Goal: Transaction & Acquisition: Purchase product/service

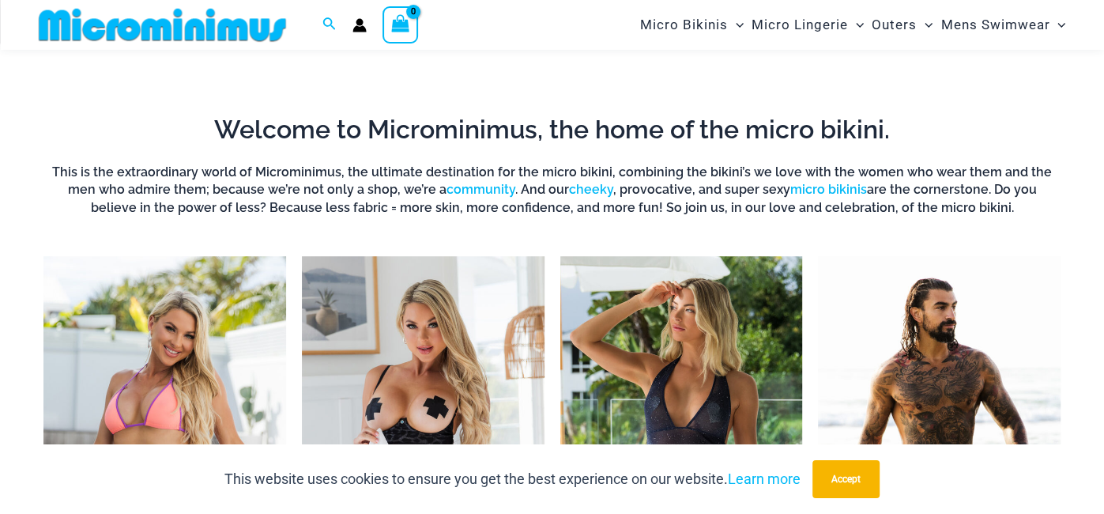
scroll to position [679, 0]
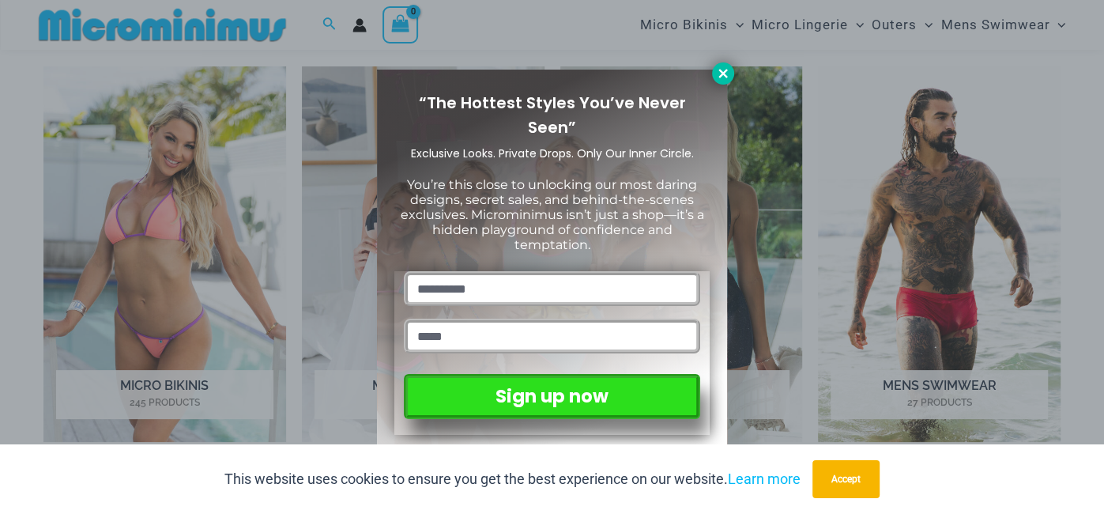
click at [728, 76] on icon at bounding box center [723, 73] width 14 height 14
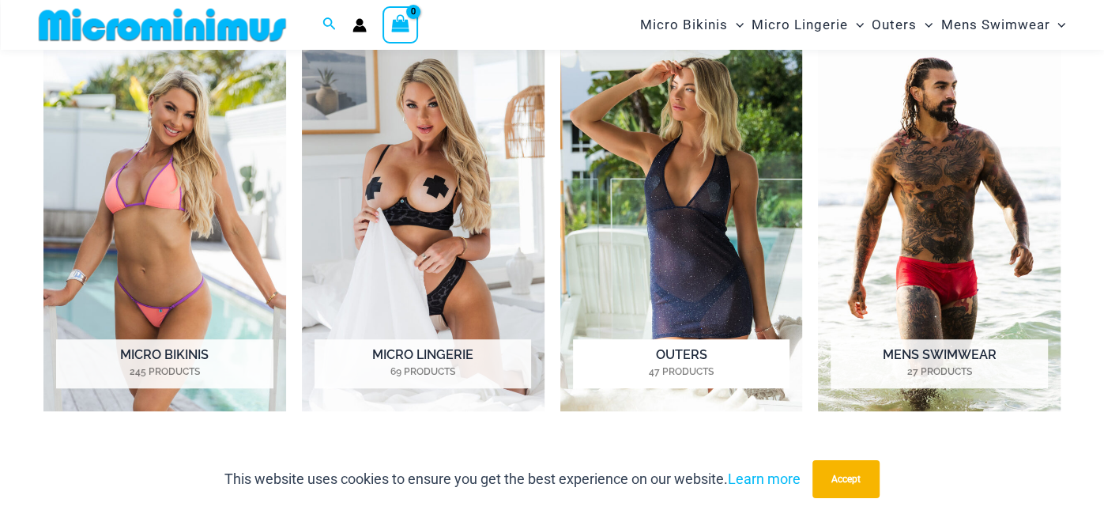
scroll to position [715, 0]
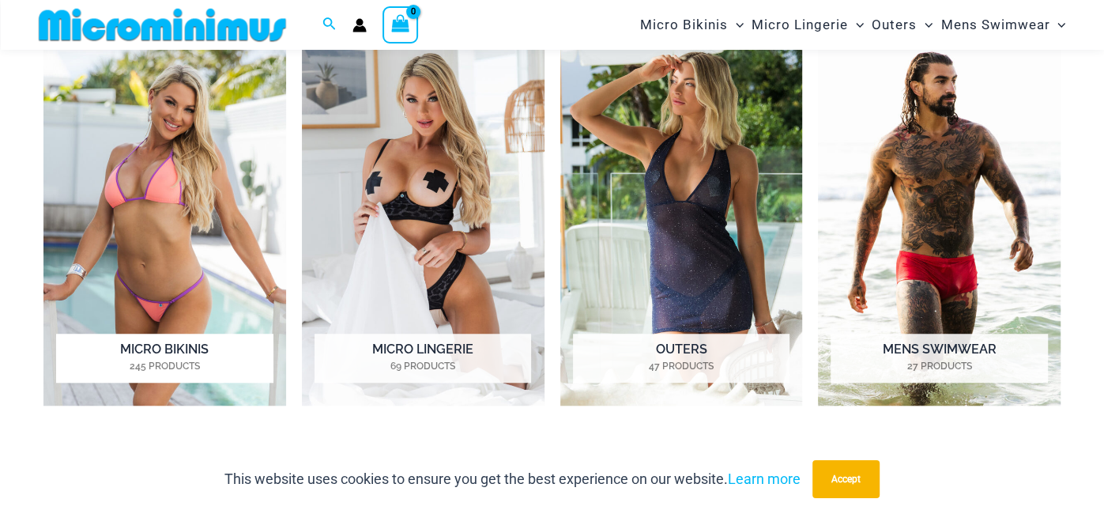
click at [194, 258] on img "Visit product category Micro Bikinis" at bounding box center [164, 217] width 243 height 375
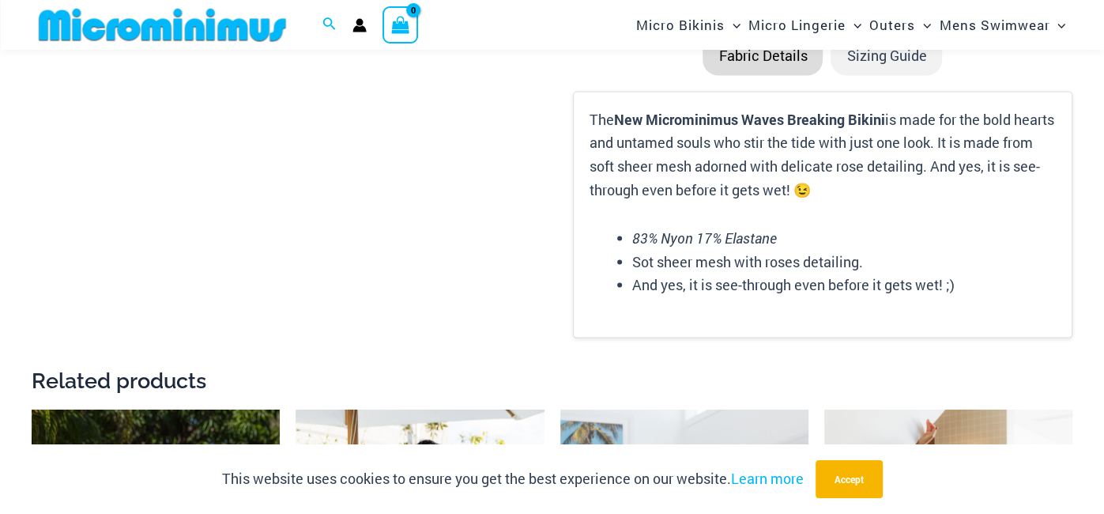
scroll to position [2216, 0]
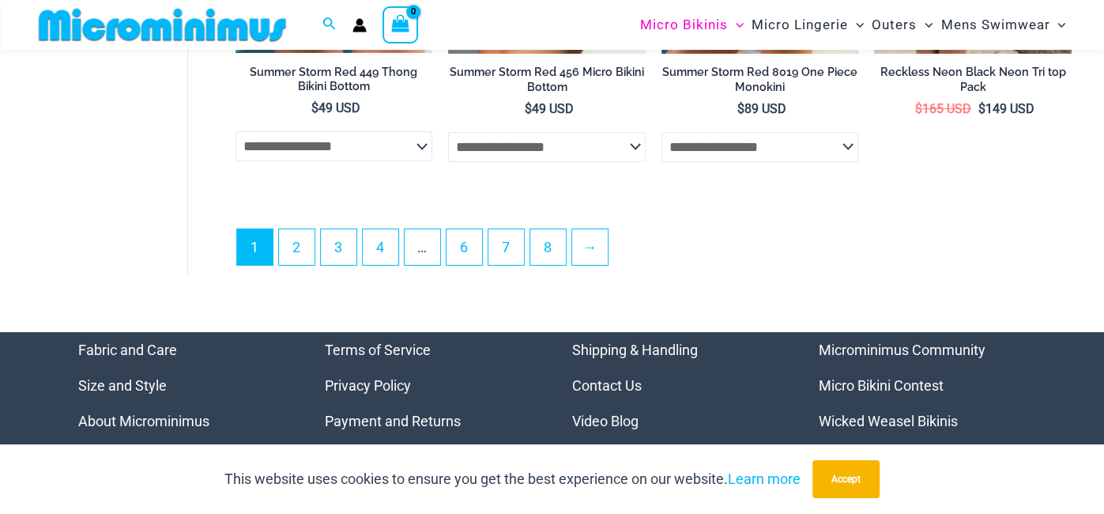
scroll to position [3943, 0]
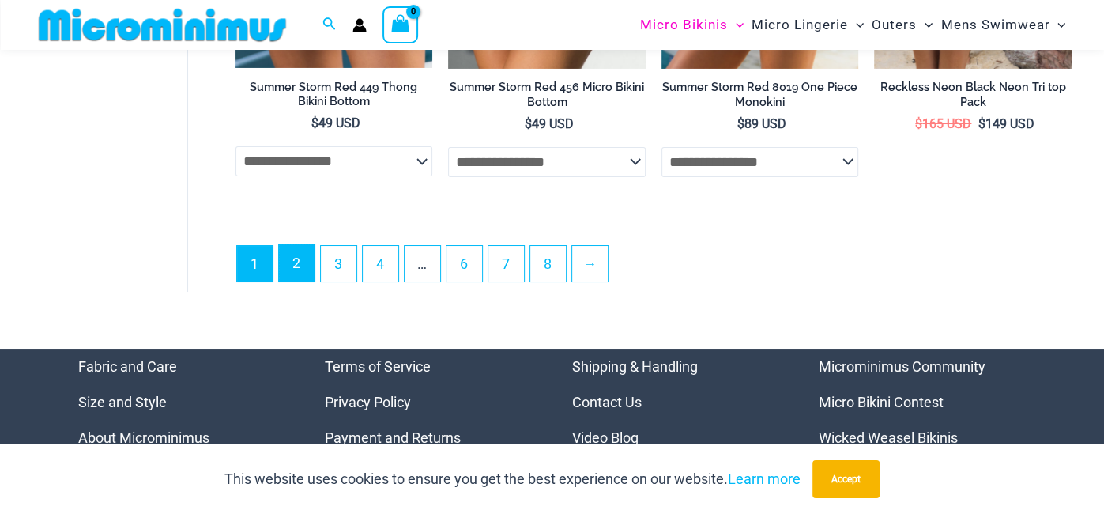
click at [310, 257] on link "2" at bounding box center [297, 262] width 36 height 37
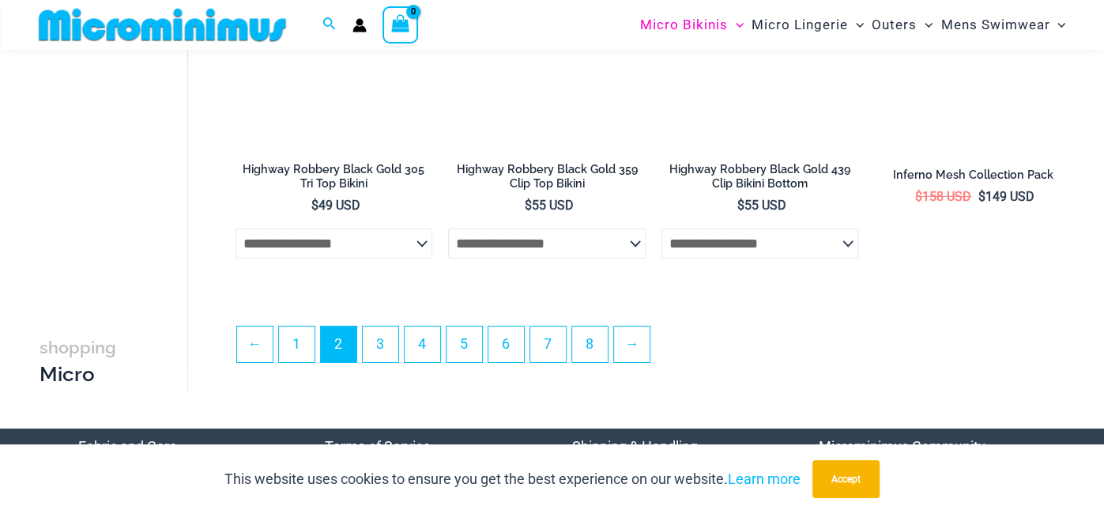
scroll to position [3536, 0]
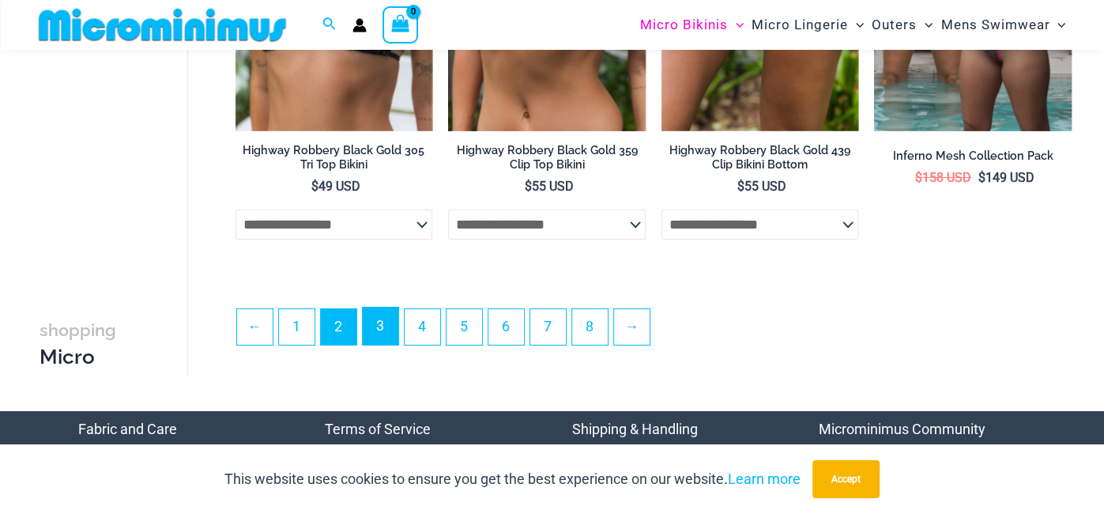
click at [380, 326] on link "3" at bounding box center [381, 325] width 36 height 37
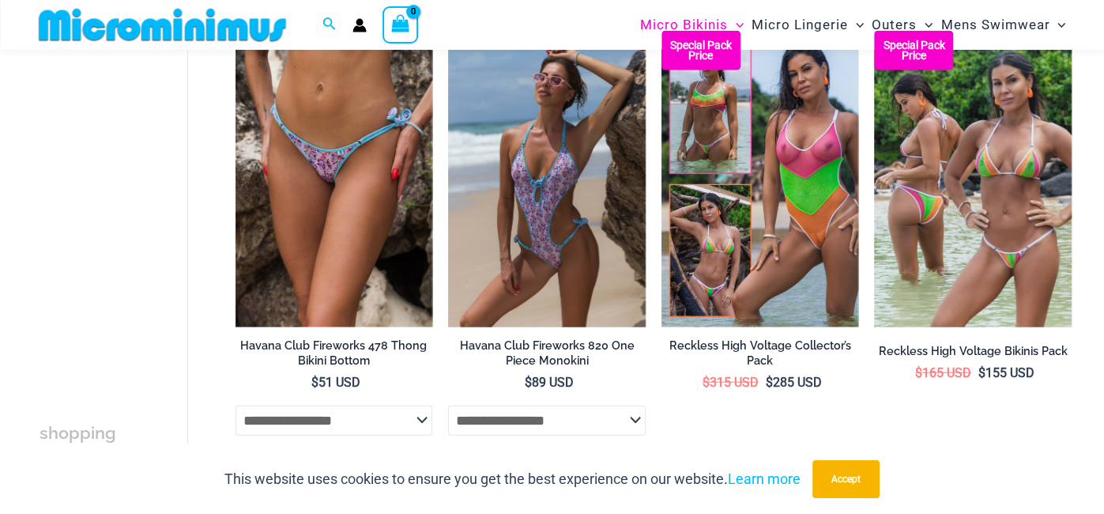
scroll to position [2420, 0]
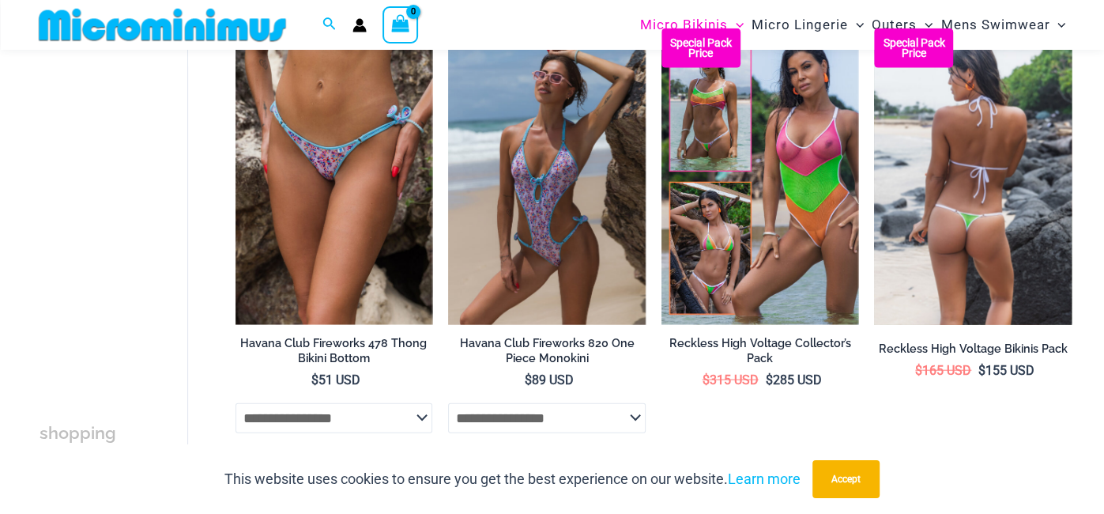
click at [883, 178] on img at bounding box center [973, 176] width 198 height 296
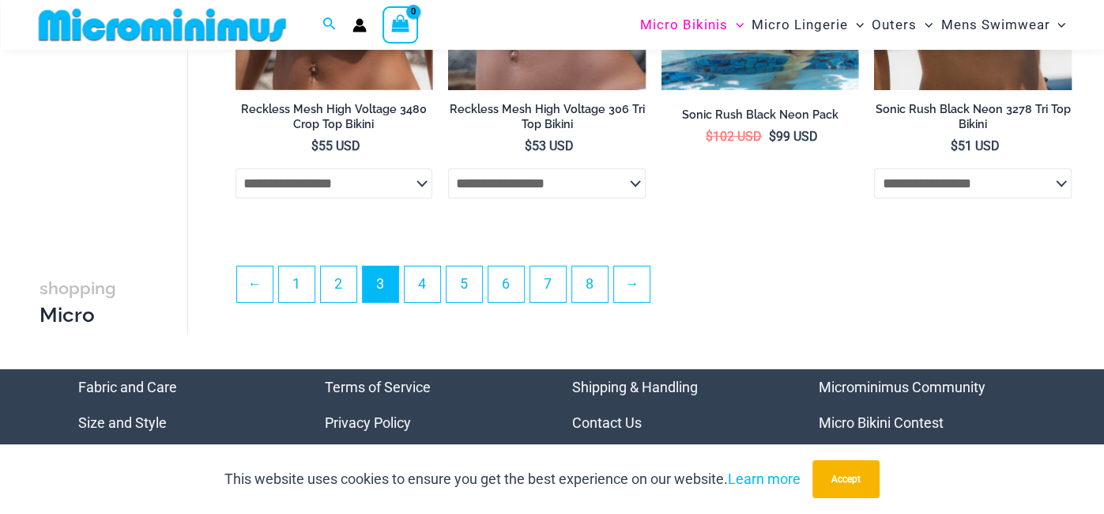
scroll to position [3590, 0]
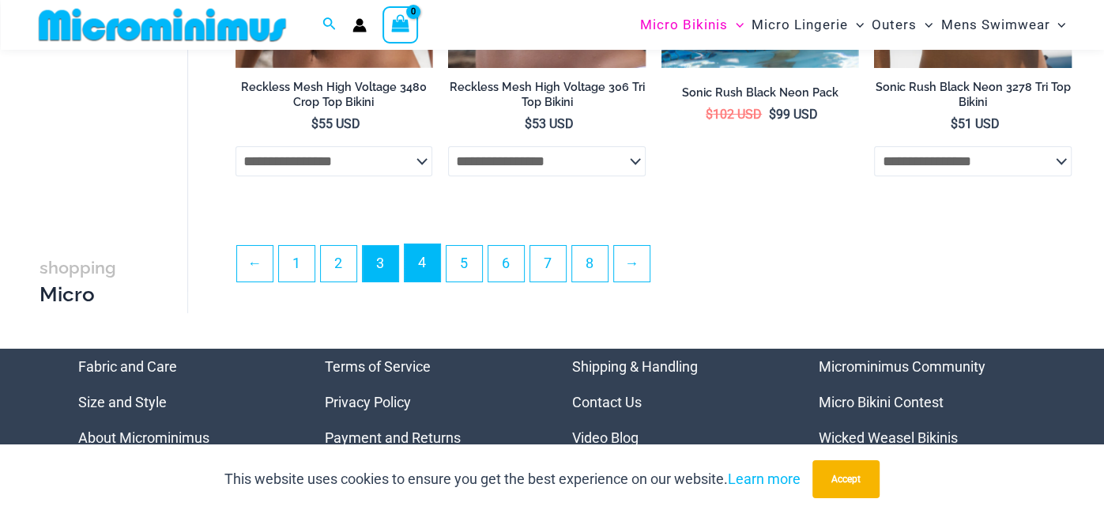
click at [427, 274] on link "4" at bounding box center [423, 262] width 36 height 37
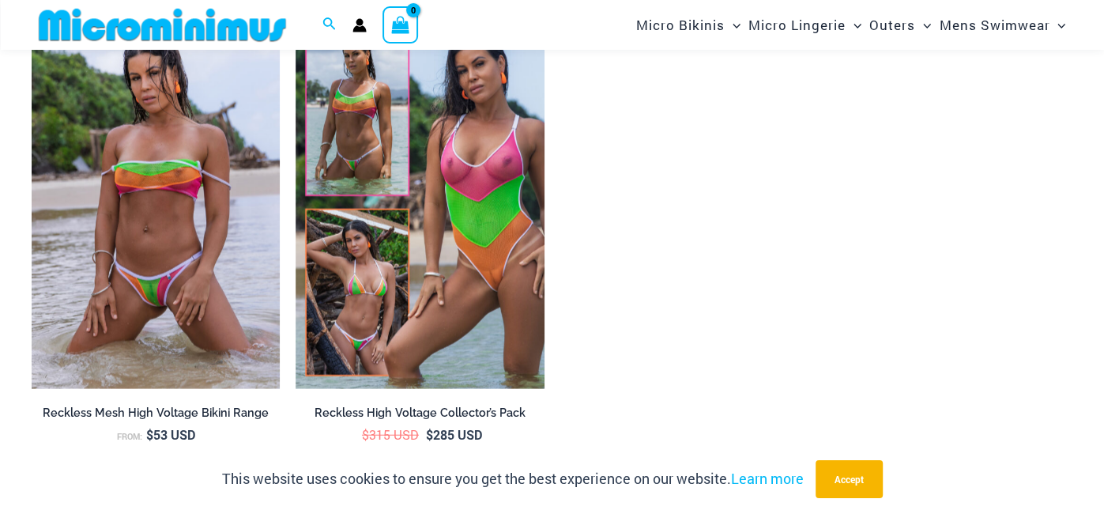
scroll to position [2498, 0]
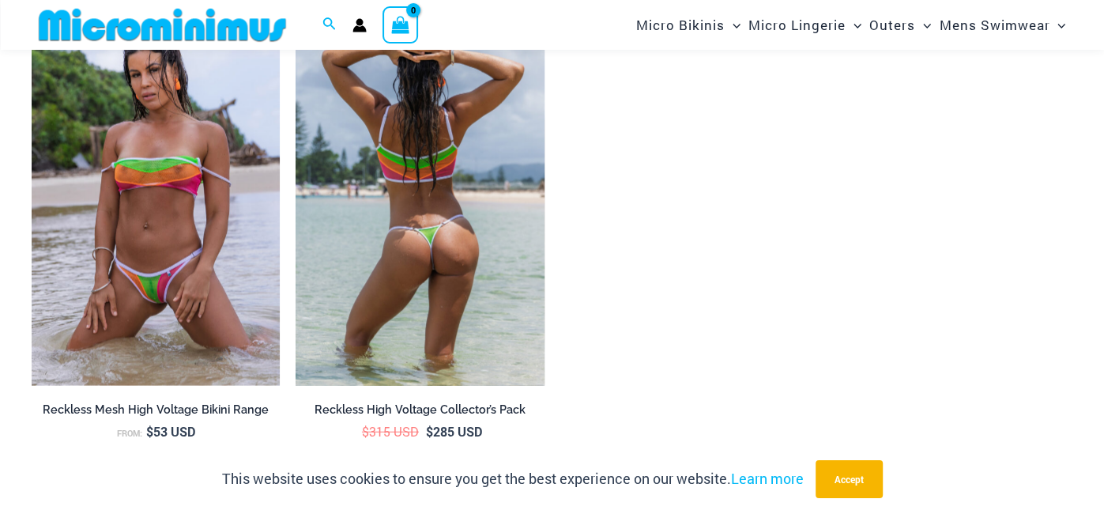
click at [521, 253] on img at bounding box center [420, 199] width 248 height 372
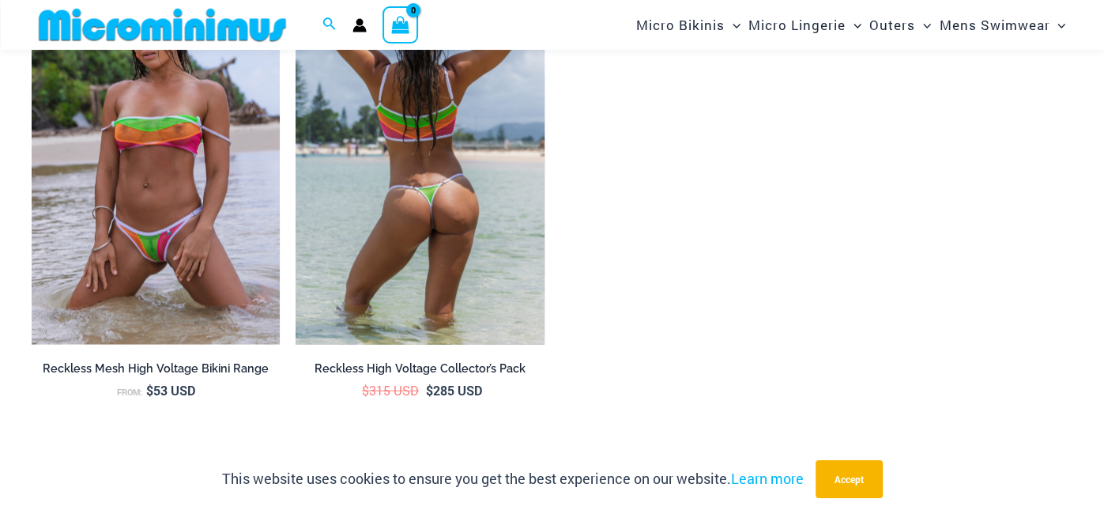
scroll to position [2543, 0]
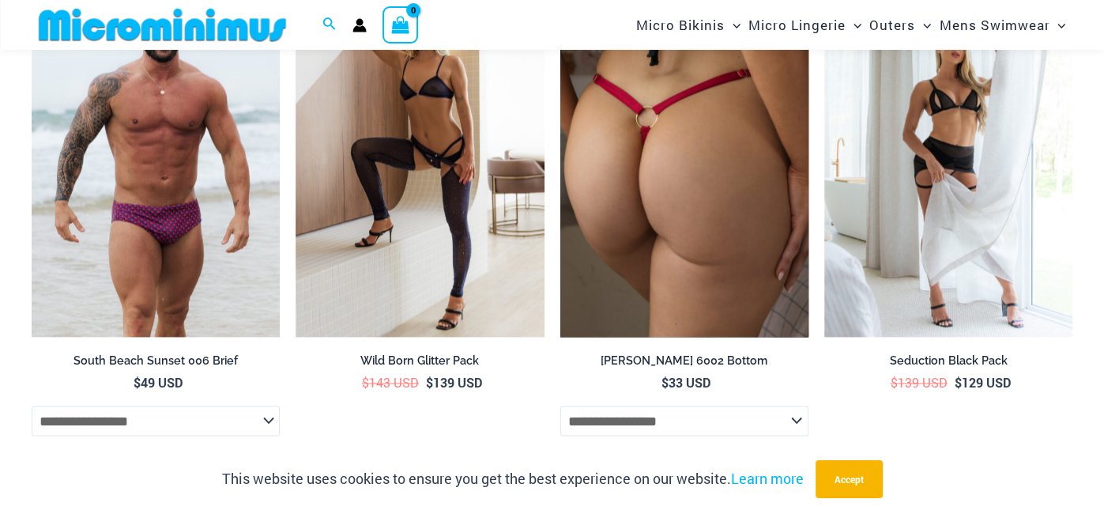
scroll to position [5643, 0]
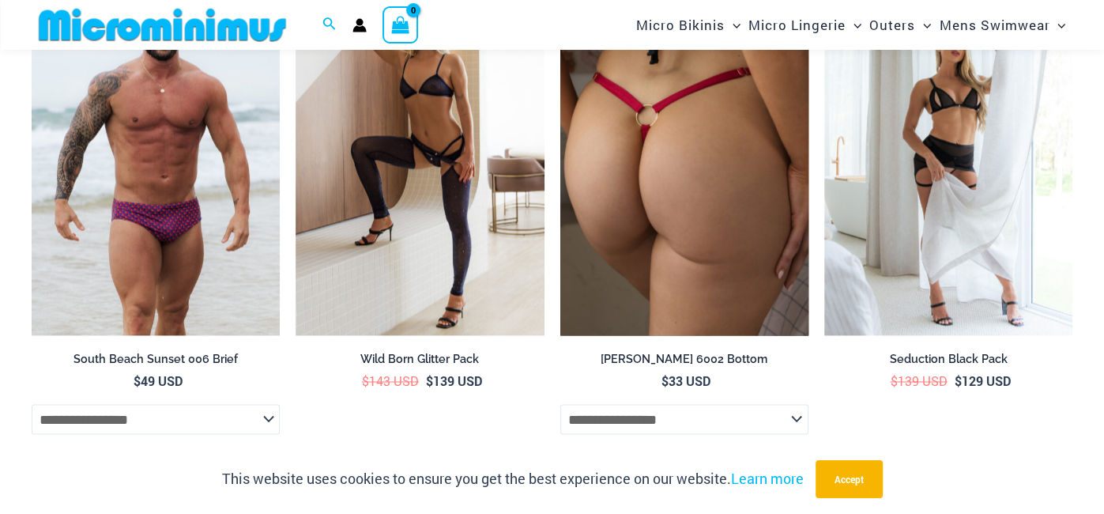
click at [720, 260] on img at bounding box center [684, 148] width 248 height 372
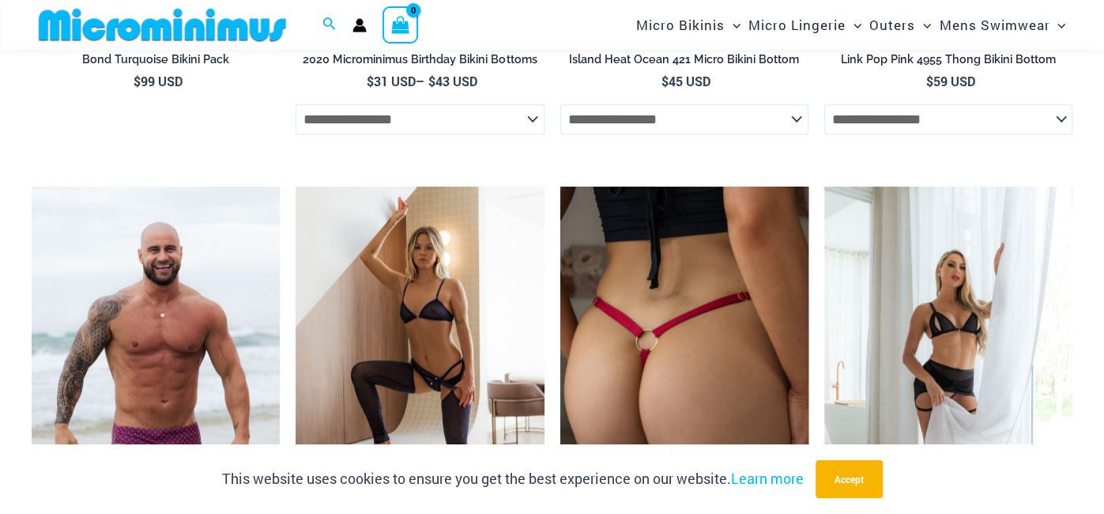
scroll to position [5421, 0]
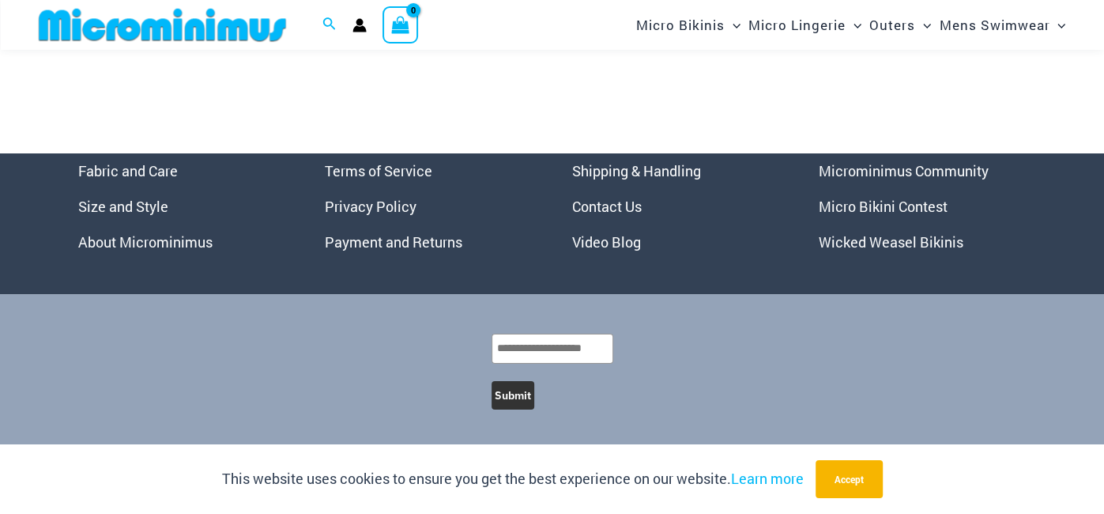
scroll to position [3694, 0]
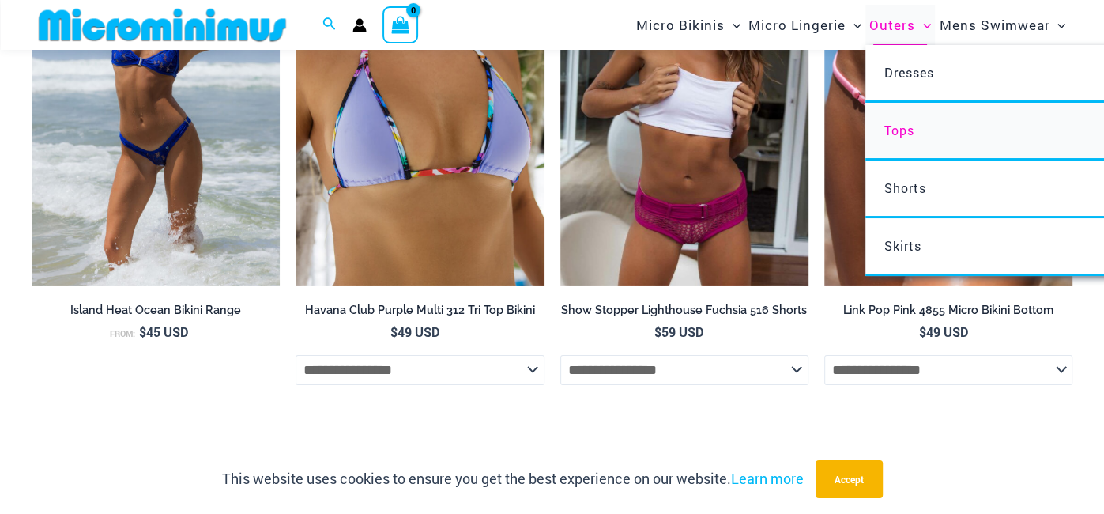
click at [905, 129] on span "Tops" at bounding box center [899, 130] width 30 height 17
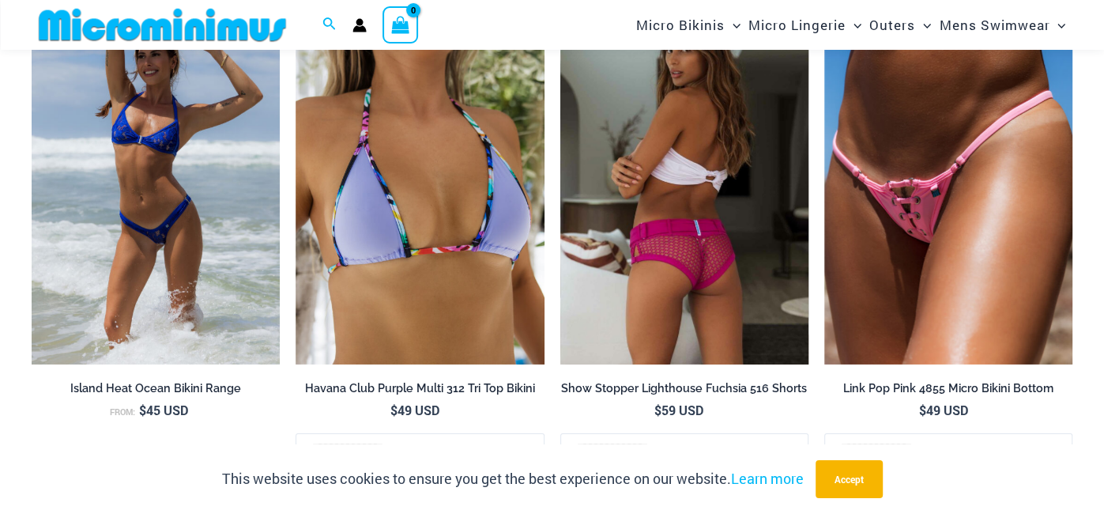
scroll to position [3599, 0]
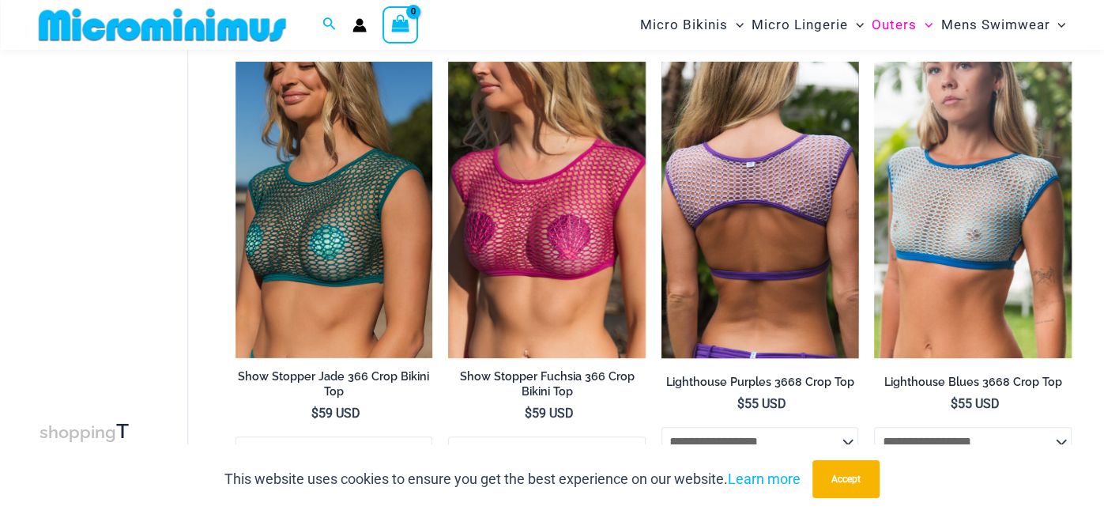
scroll to position [113, 0]
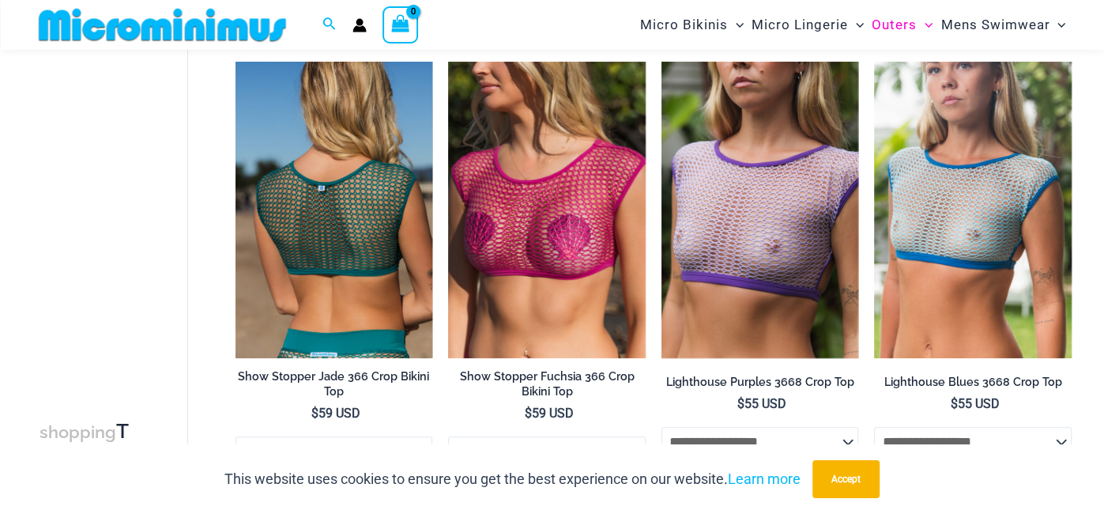
click at [386, 265] on img at bounding box center [334, 210] width 198 height 296
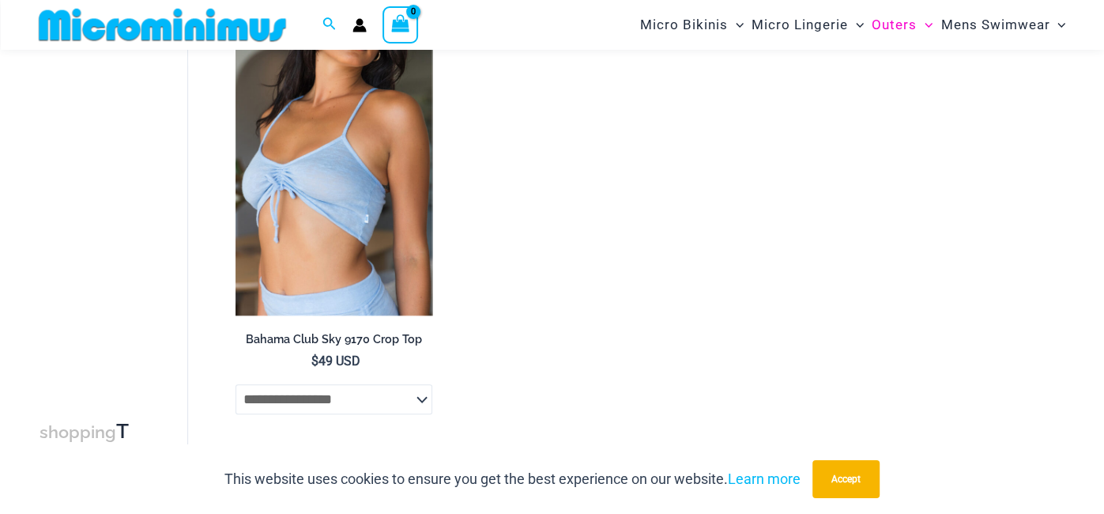
scroll to position [996, 0]
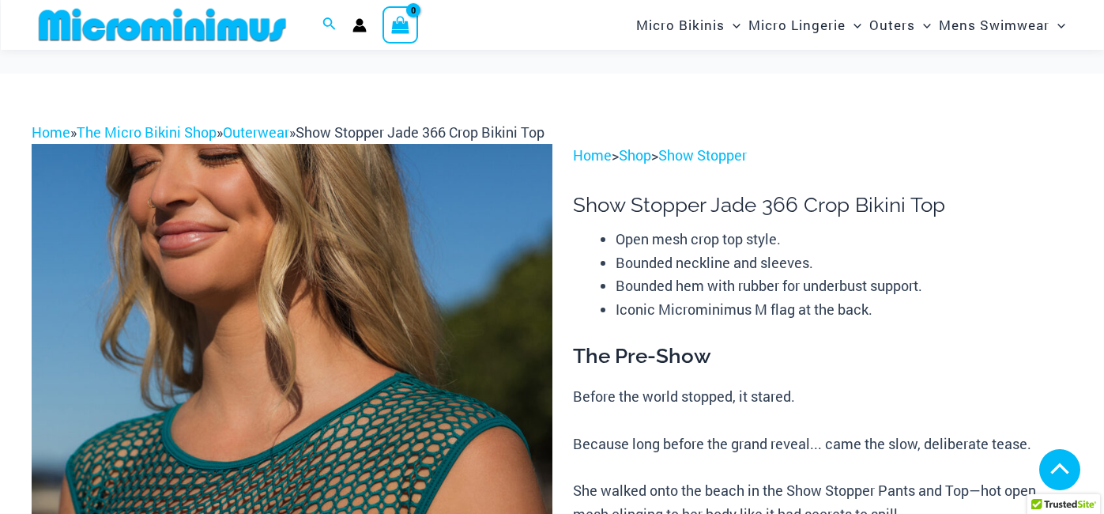
scroll to position [1297, 0]
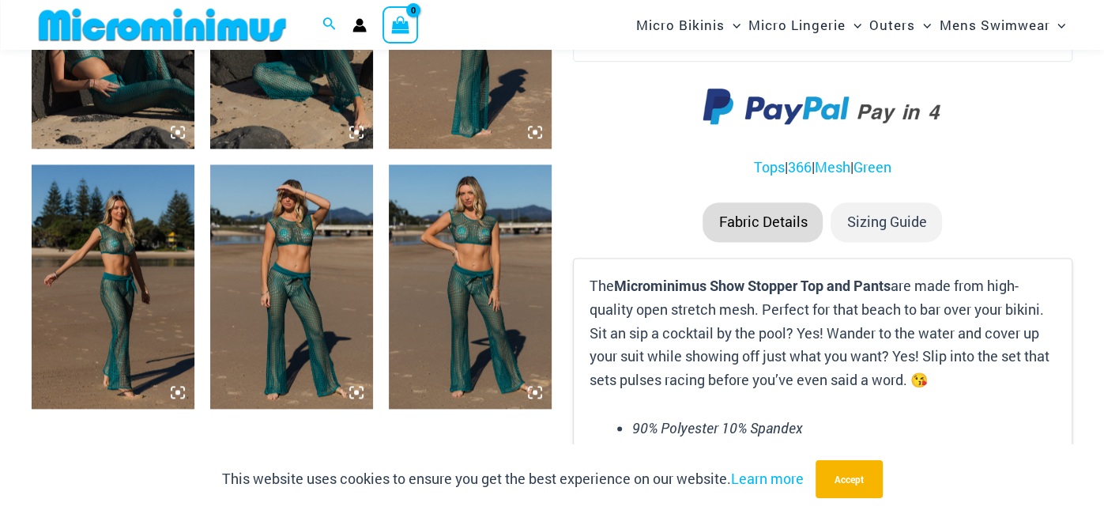
click at [309, 290] on img at bounding box center [291, 286] width 163 height 244
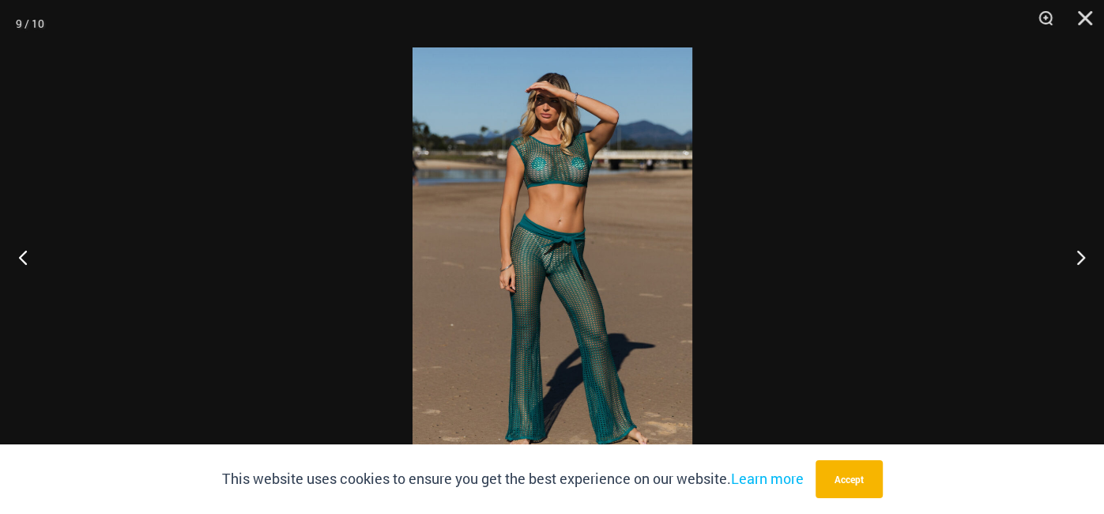
click at [567, 248] on img at bounding box center [552, 256] width 280 height 419
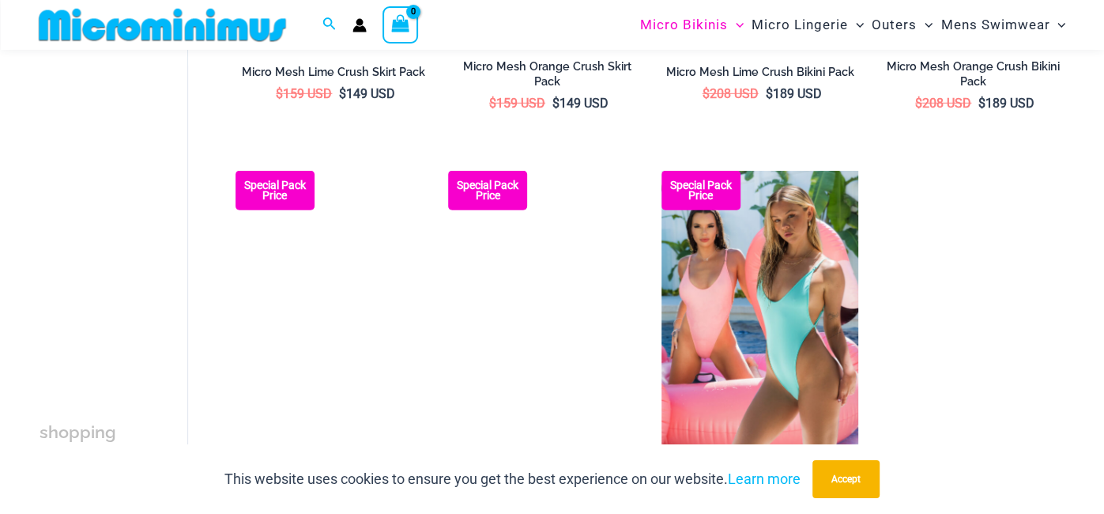
scroll to position [3146, 0]
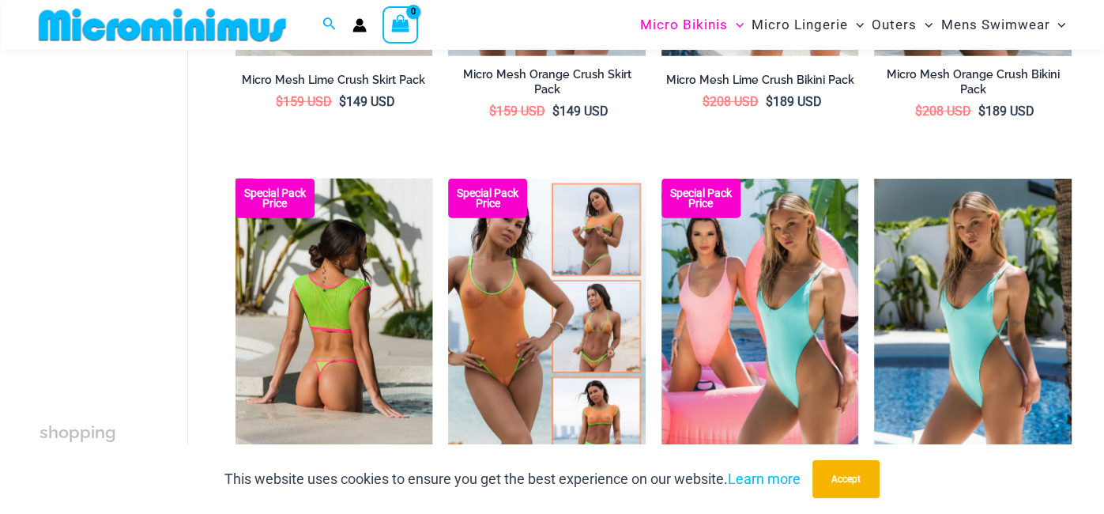
click at [307, 282] on img at bounding box center [334, 327] width 198 height 296
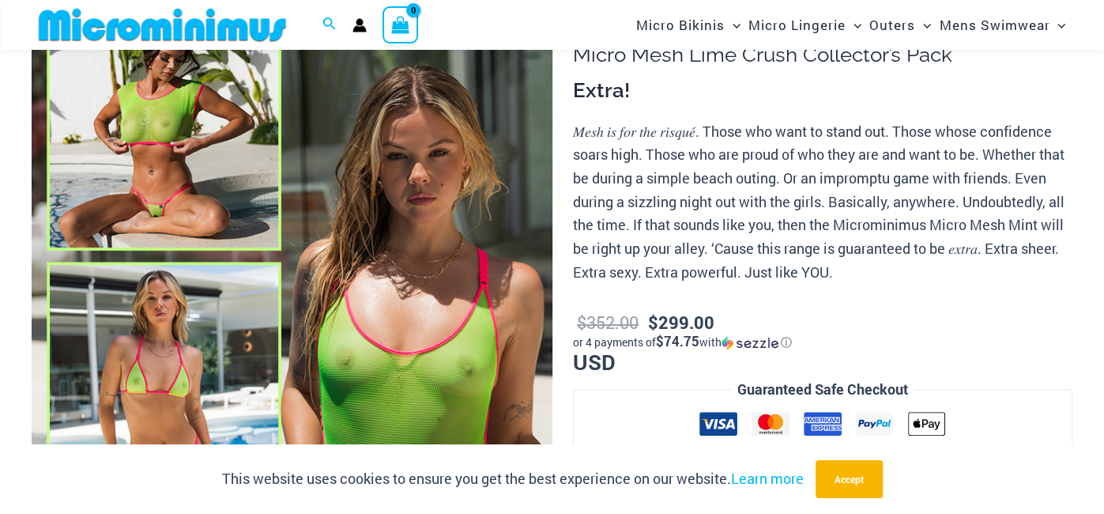
scroll to position [146, 0]
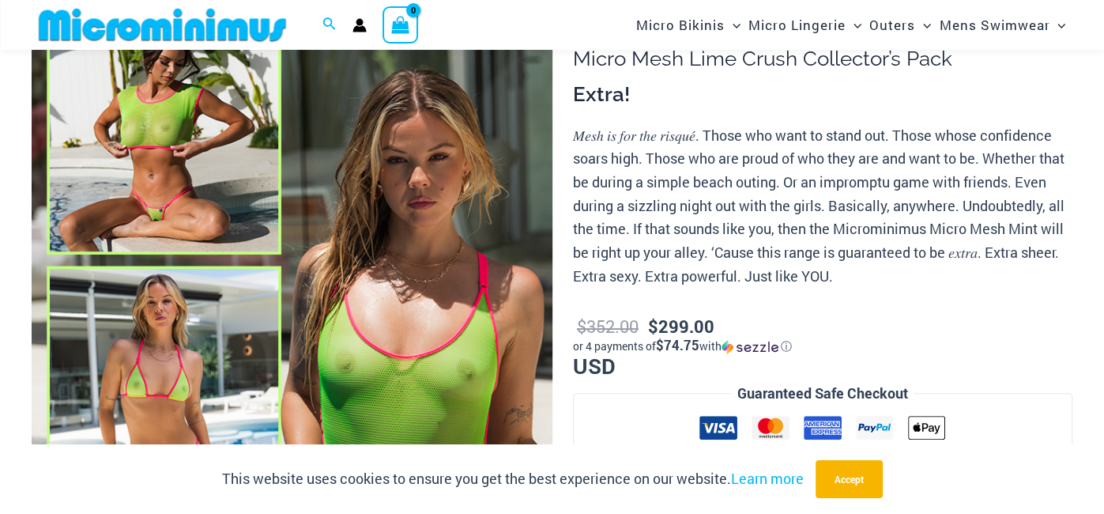
click at [126, 162] on img at bounding box center [292, 388] width 521 height 781
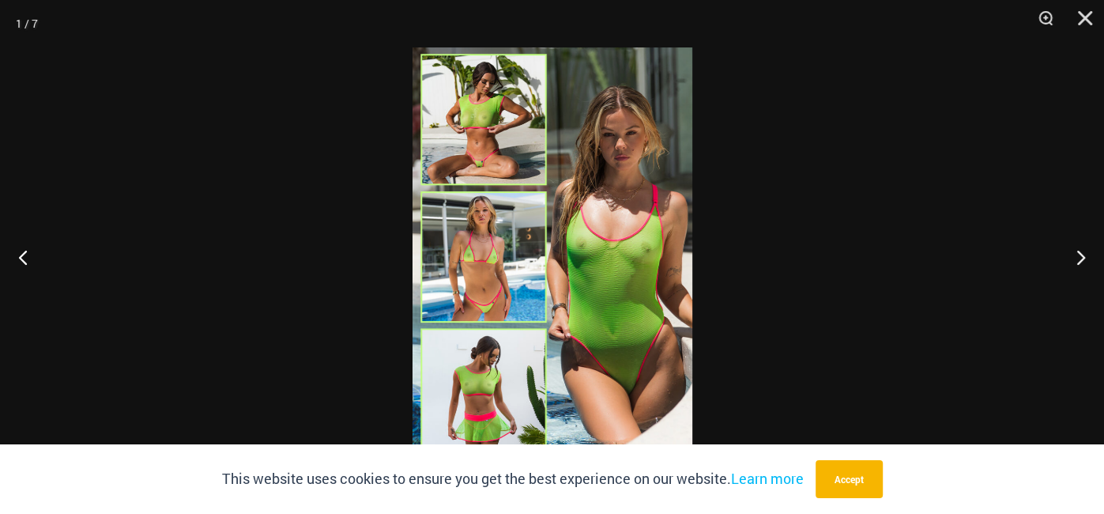
click at [474, 174] on img at bounding box center [552, 256] width 280 height 419
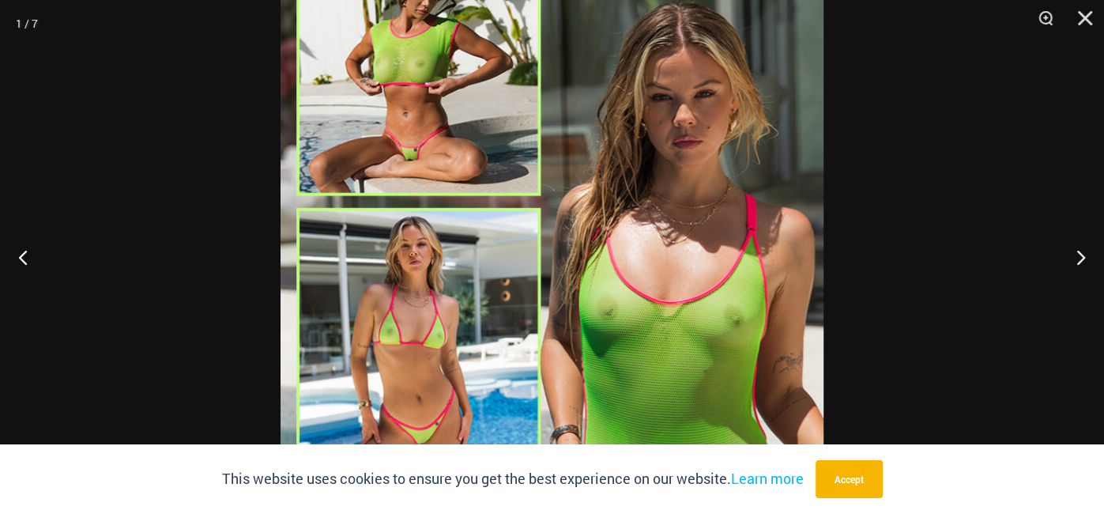
click at [262, 194] on div at bounding box center [552, 257] width 1104 height 514
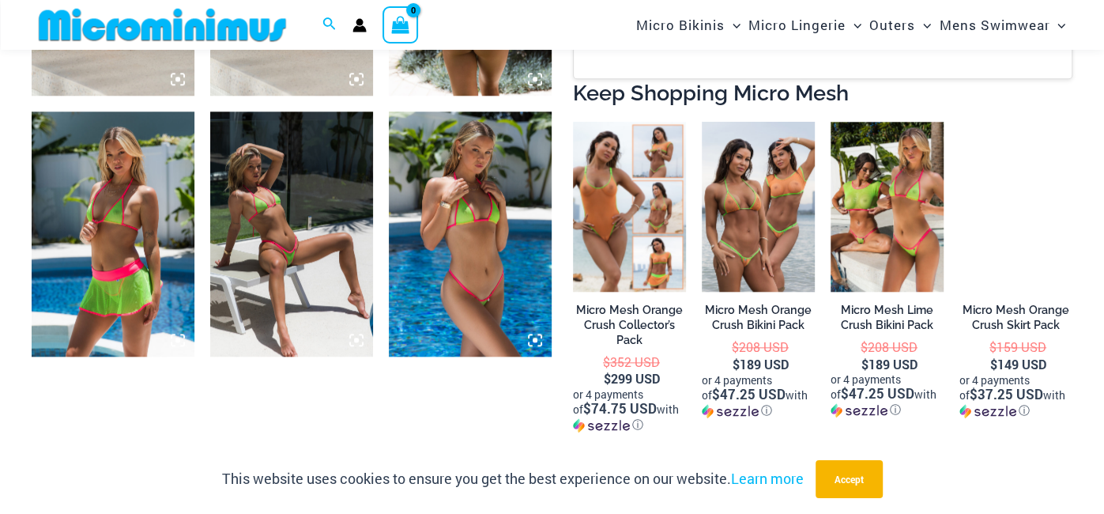
scroll to position [1040, 0]
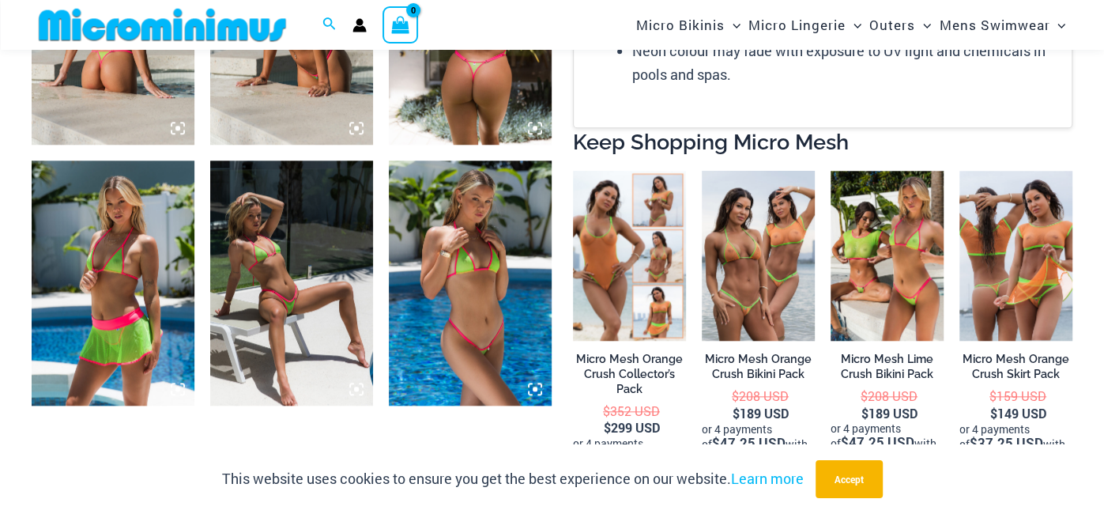
click at [303, 261] on img at bounding box center [291, 282] width 163 height 244
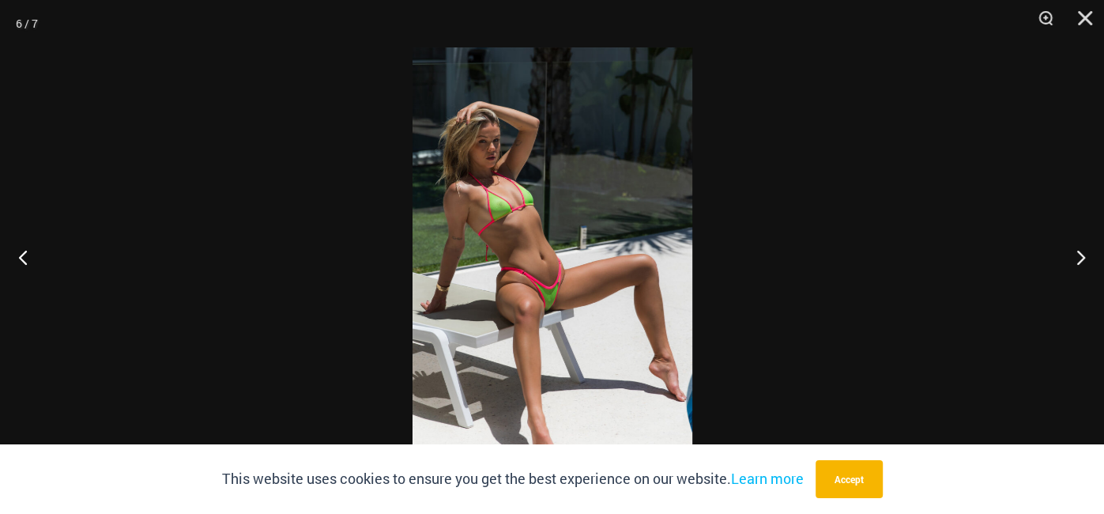
click at [547, 302] on img at bounding box center [552, 256] width 280 height 419
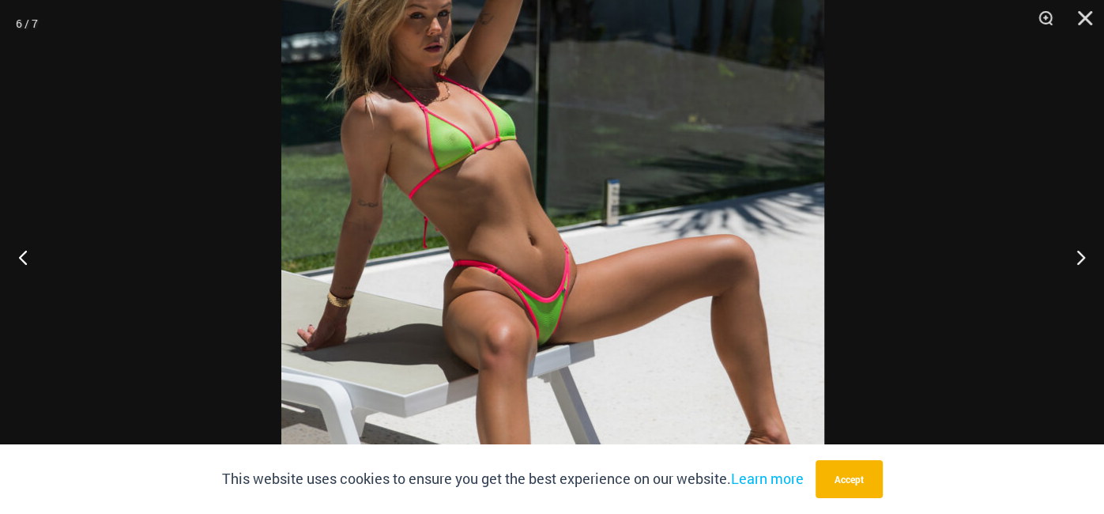
click at [770, 233] on img at bounding box center [552, 240] width 543 height 814
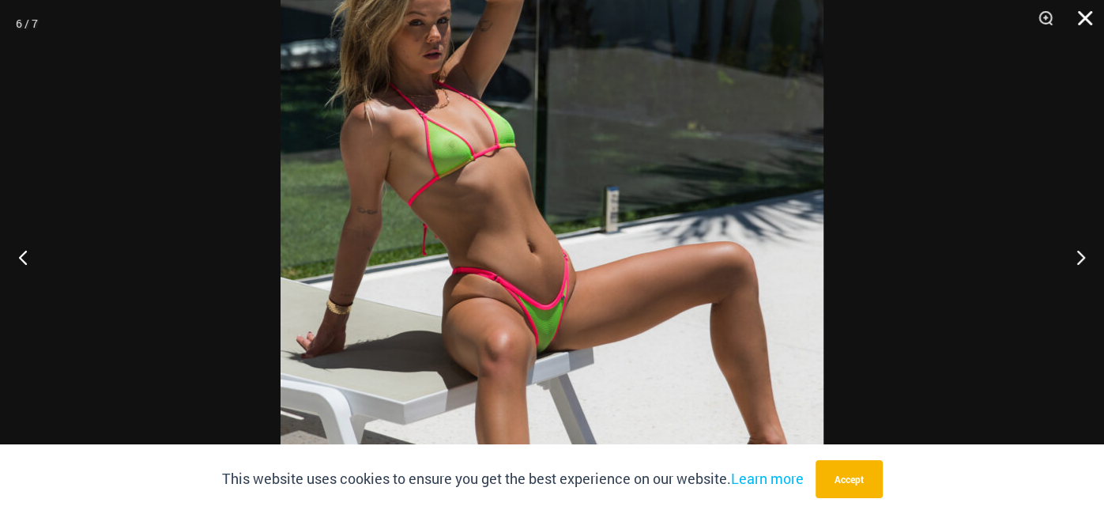
click at [1072, 22] on button "Close" at bounding box center [1080, 23] width 40 height 47
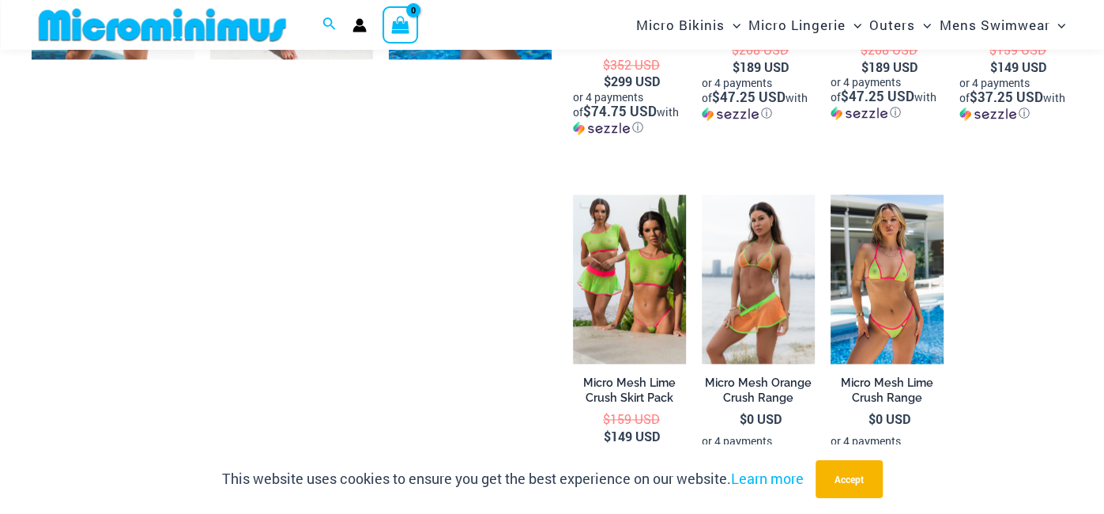
scroll to position [1406, 0]
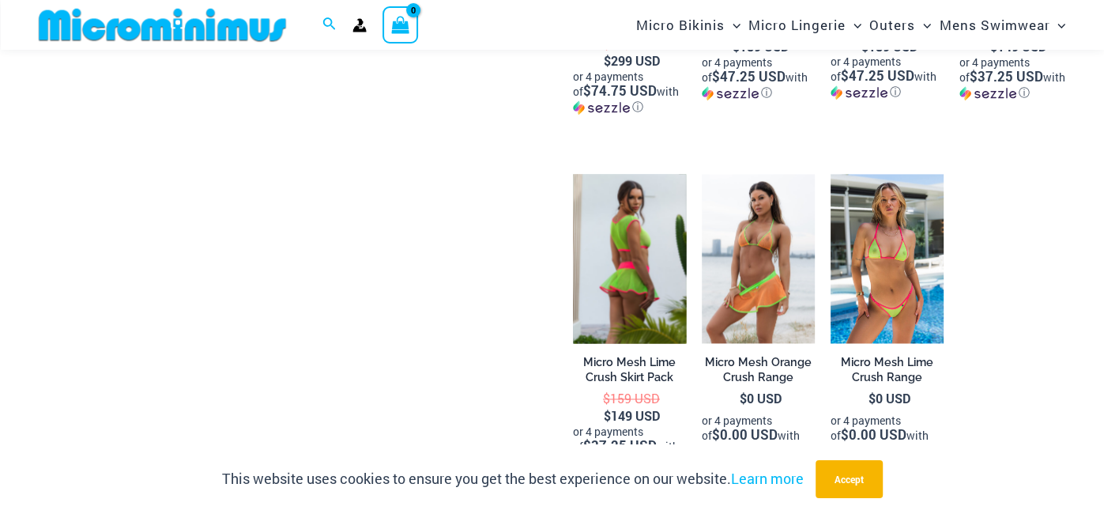
click at [610, 273] on img at bounding box center [629, 259] width 113 height 170
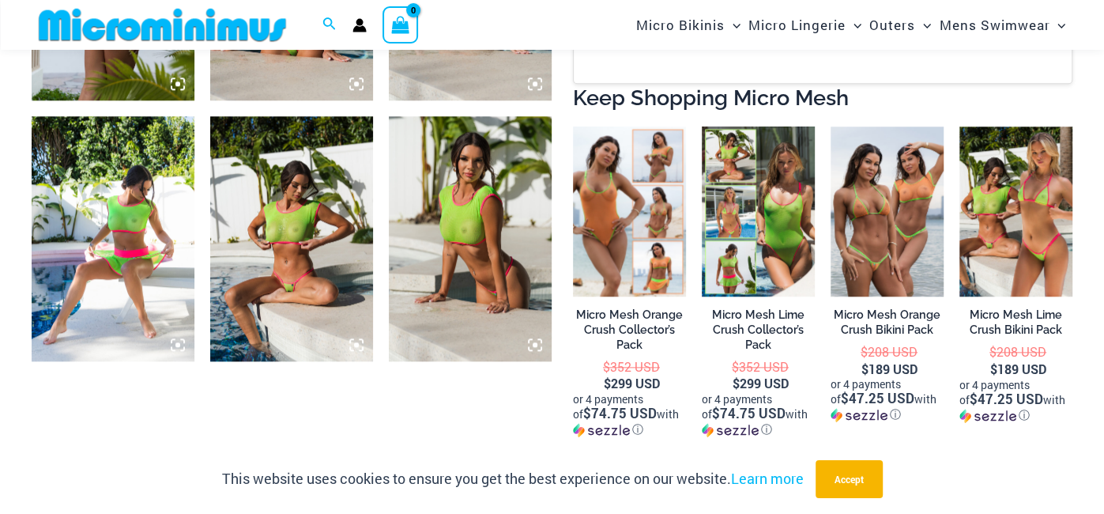
scroll to position [1086, 0]
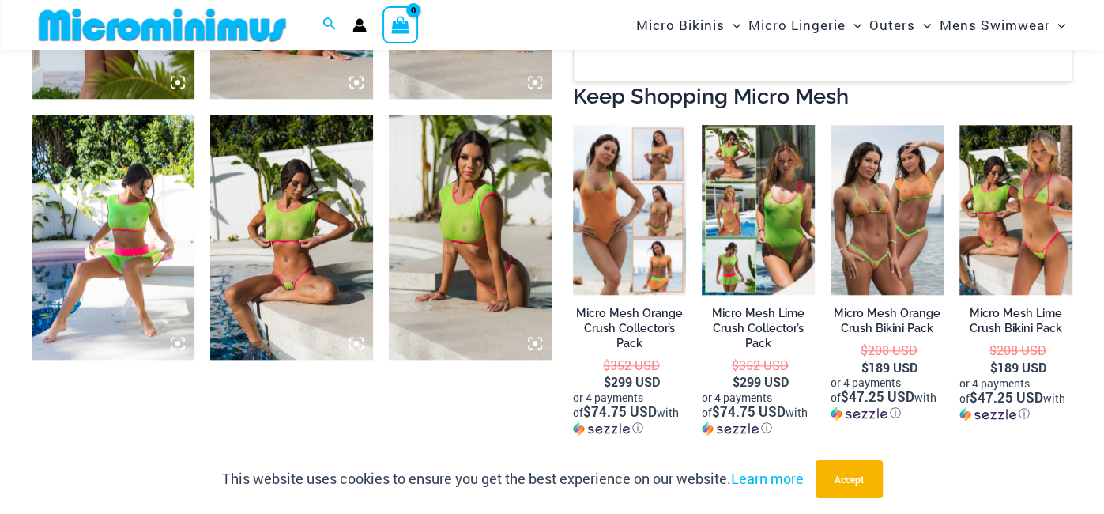
click at [335, 270] on img at bounding box center [291, 237] width 163 height 244
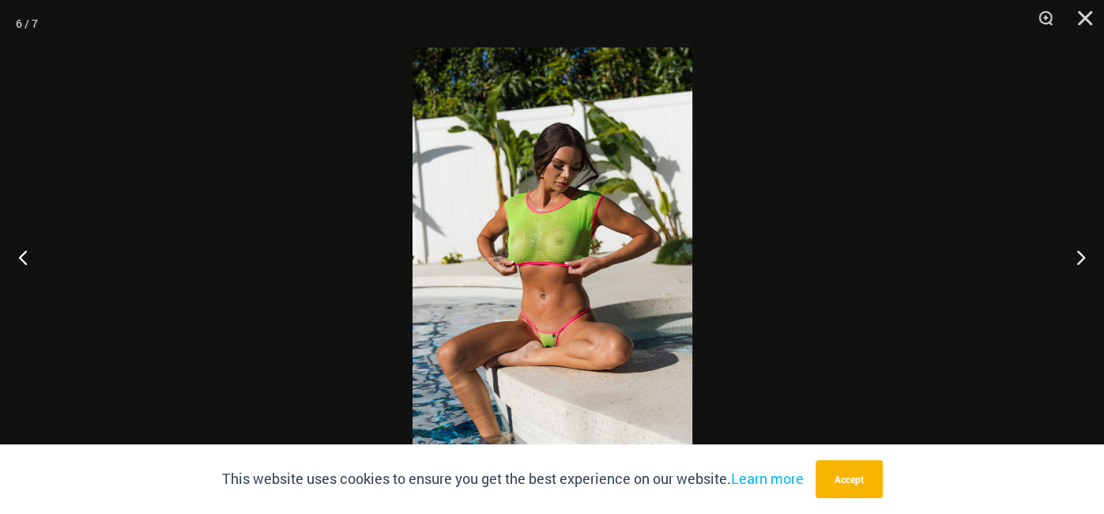
click at [531, 248] on img at bounding box center [552, 256] width 280 height 419
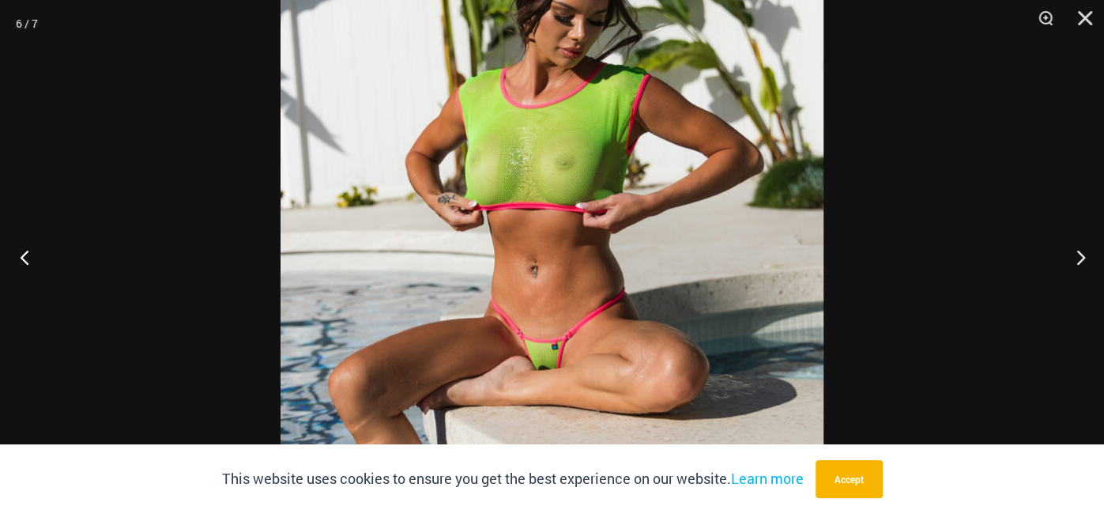
click at [11, 263] on button "Previous" at bounding box center [29, 256] width 59 height 79
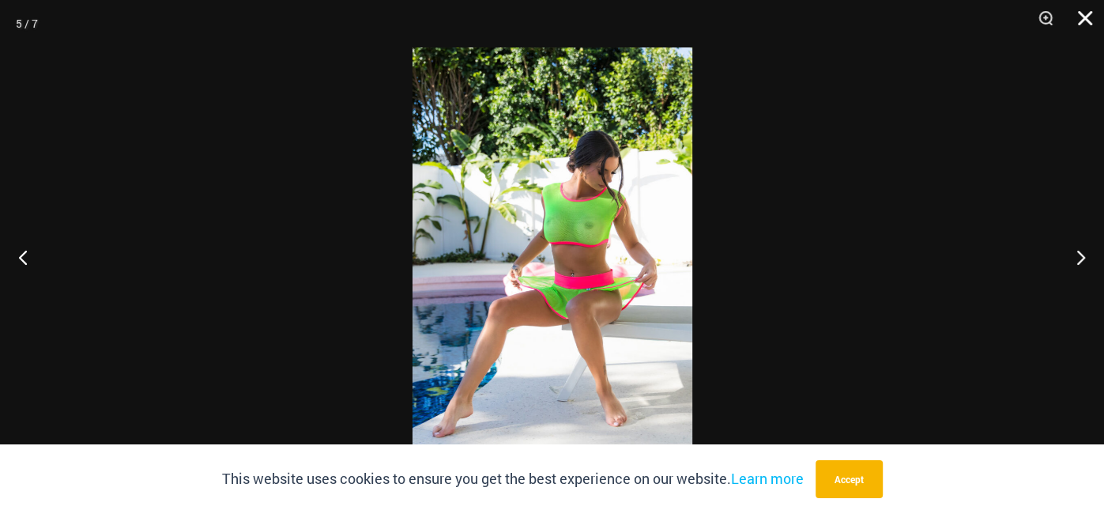
click at [1094, 28] on button "Close" at bounding box center [1080, 23] width 40 height 47
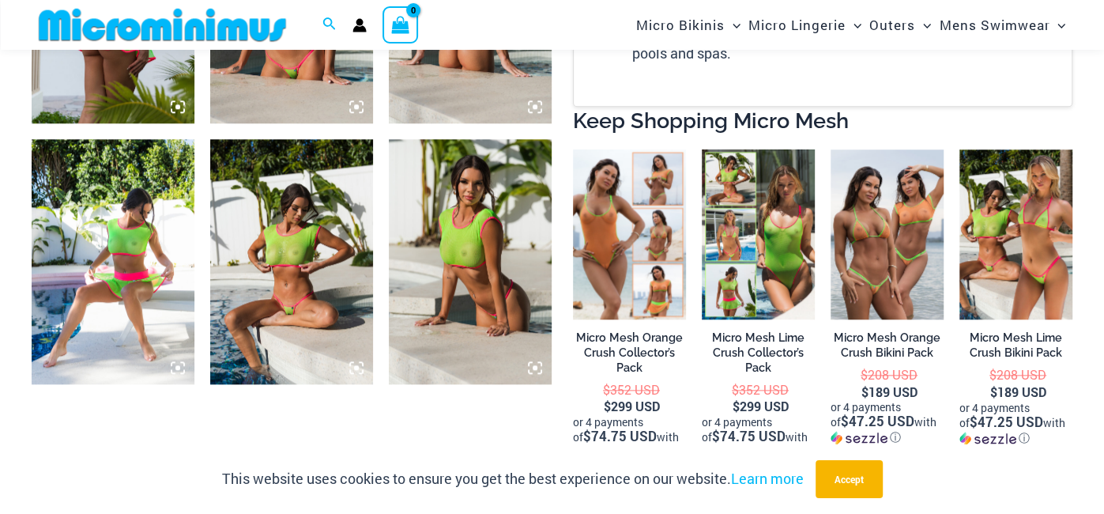
scroll to position [1064, 0]
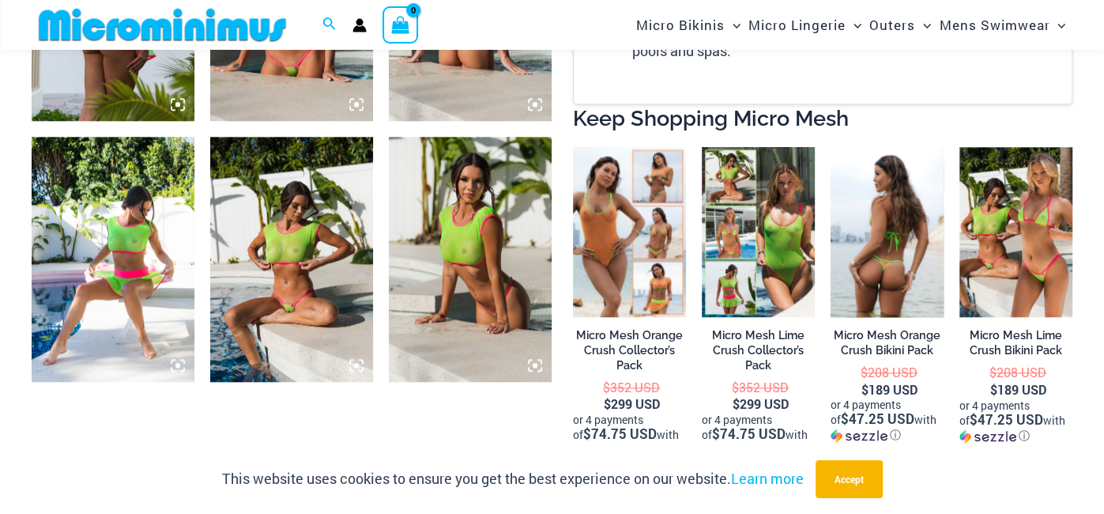
click at [892, 191] on img at bounding box center [886, 232] width 113 height 170
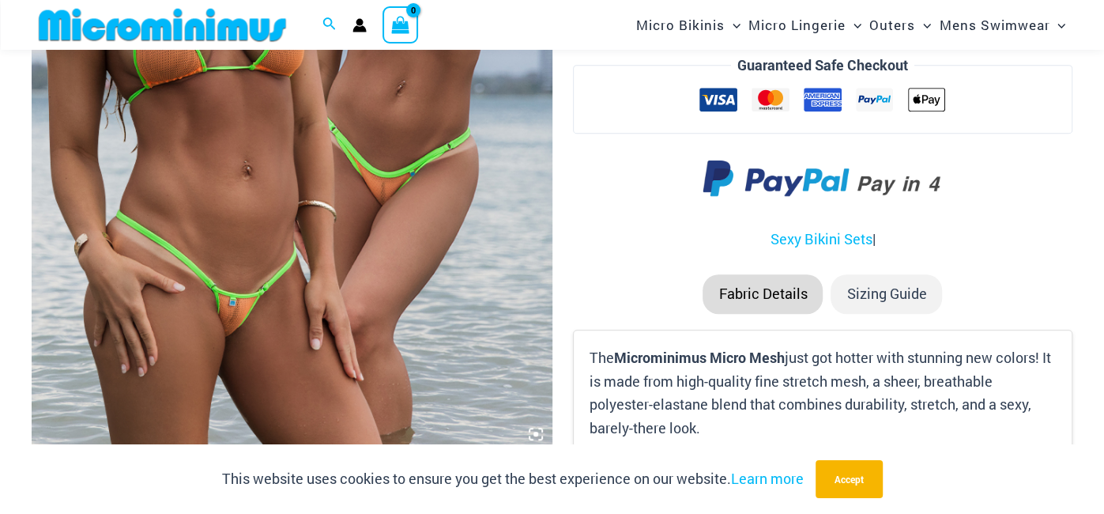
scroll to position [476, 0]
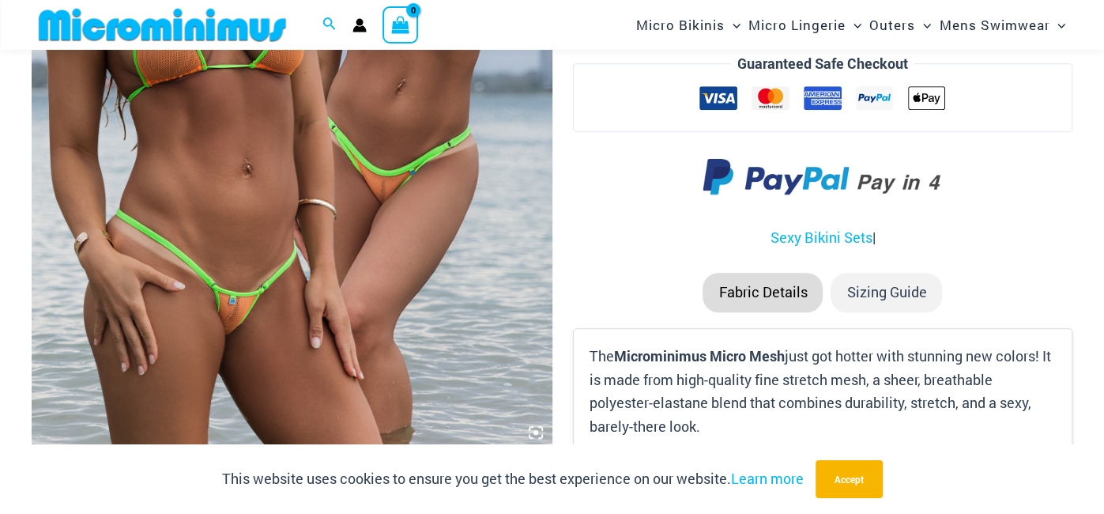
click at [315, 270] on img at bounding box center [292, 58] width 521 height 781
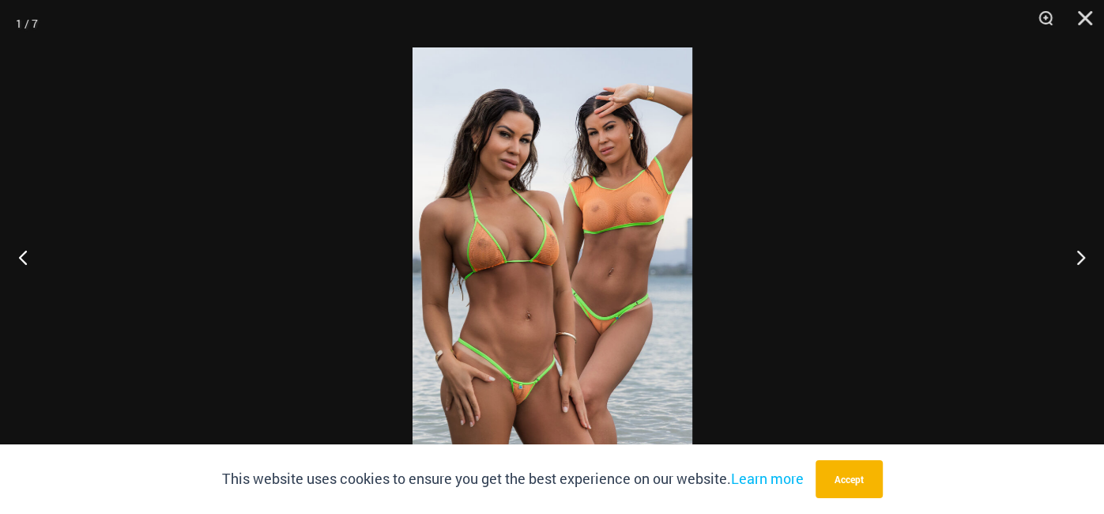
click at [499, 409] on img at bounding box center [552, 256] width 280 height 419
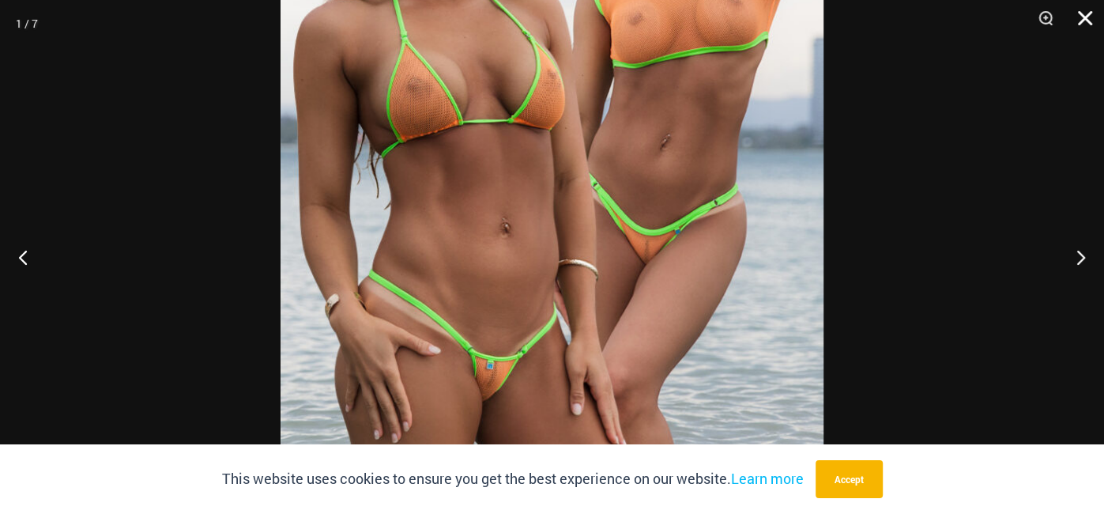
click at [1083, 17] on button "Close" at bounding box center [1080, 23] width 40 height 47
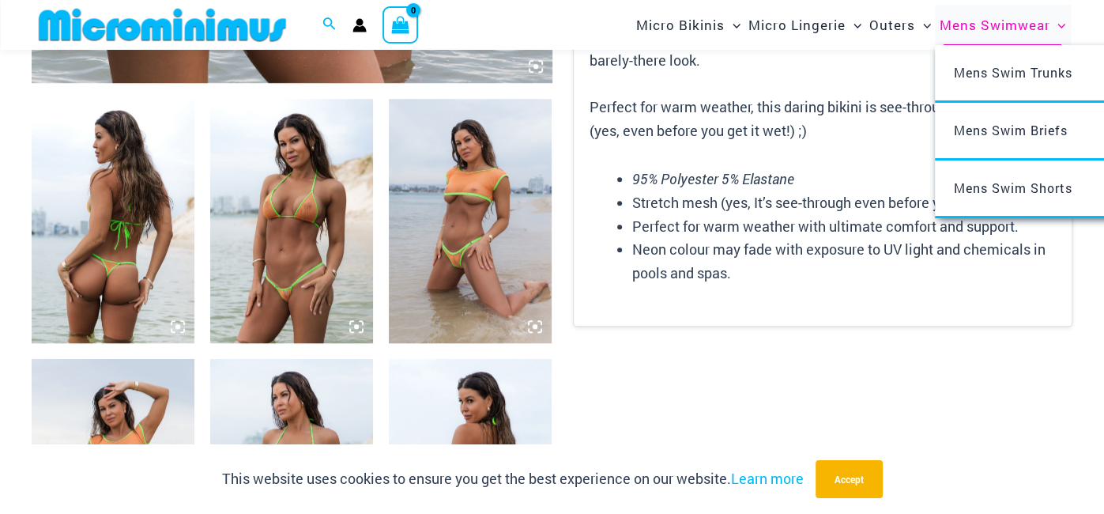
scroll to position [845, 0]
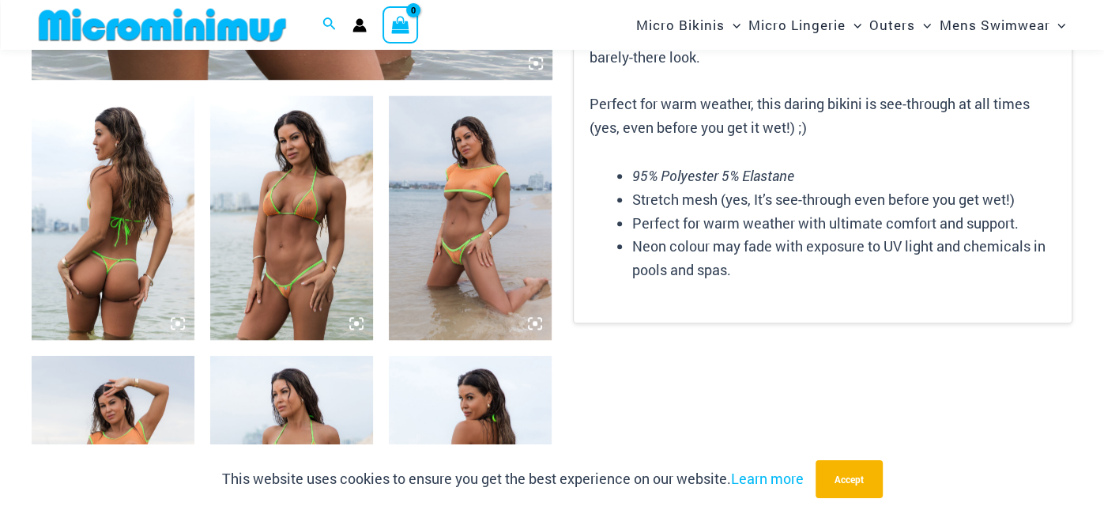
click at [497, 228] on img at bounding box center [470, 218] width 163 height 244
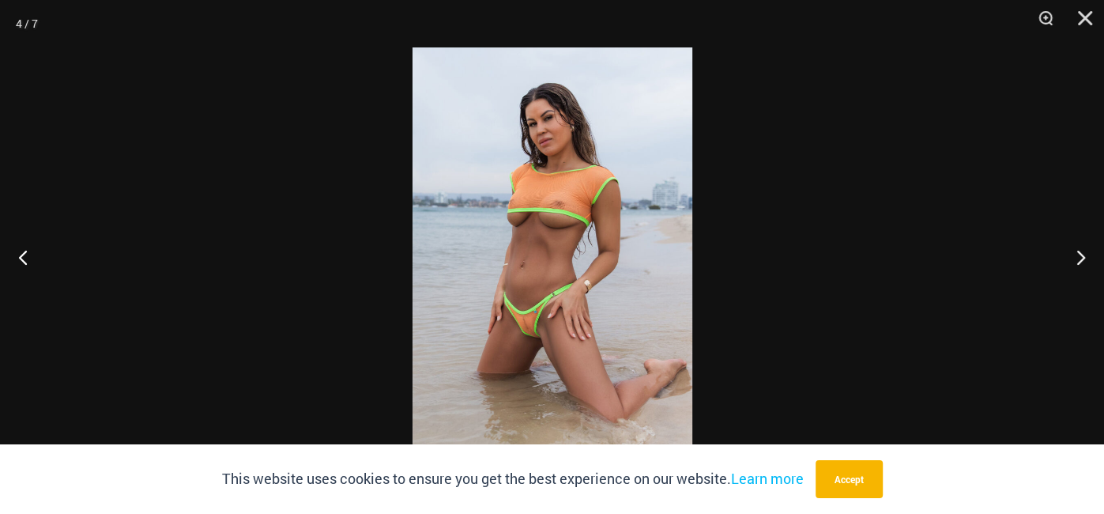
click at [475, 204] on img at bounding box center [552, 256] width 280 height 419
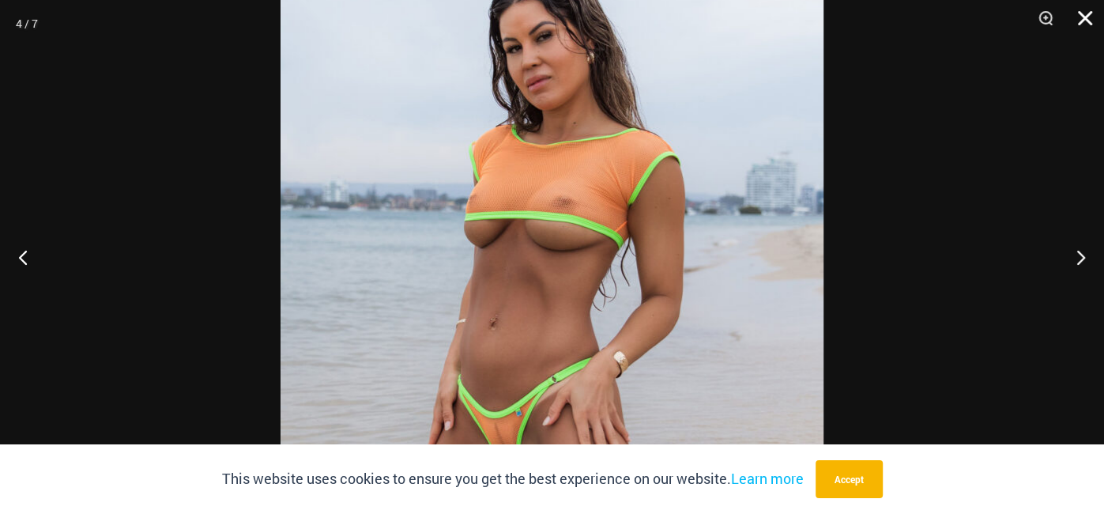
click at [1075, 24] on button "Close" at bounding box center [1080, 23] width 40 height 47
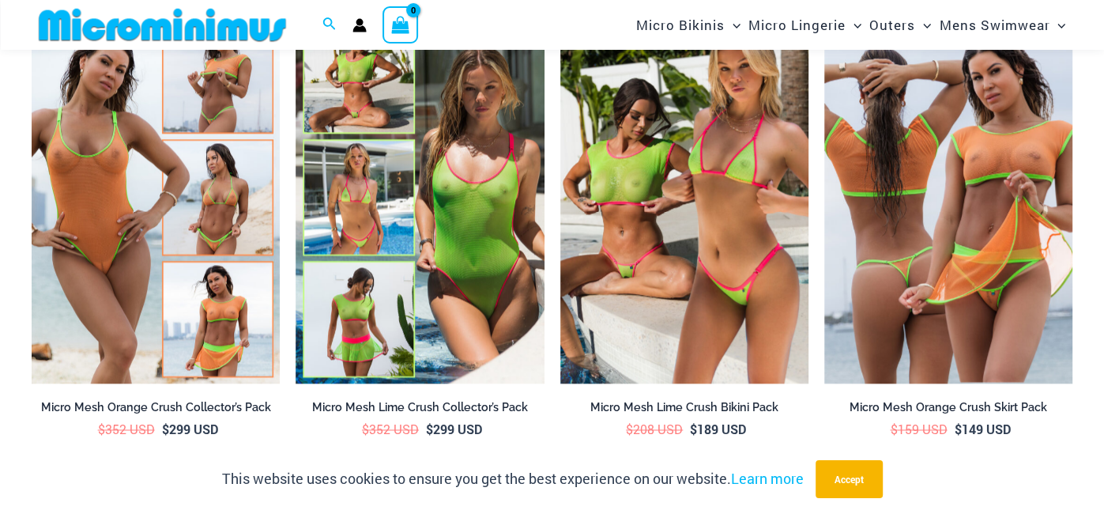
scroll to position [1503, 0]
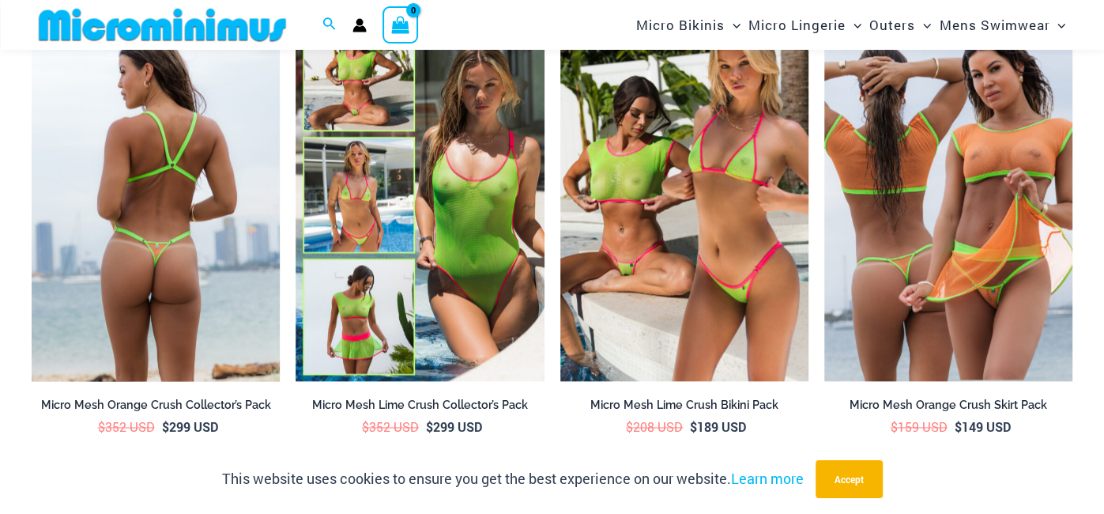
click at [103, 220] on img at bounding box center [156, 195] width 248 height 372
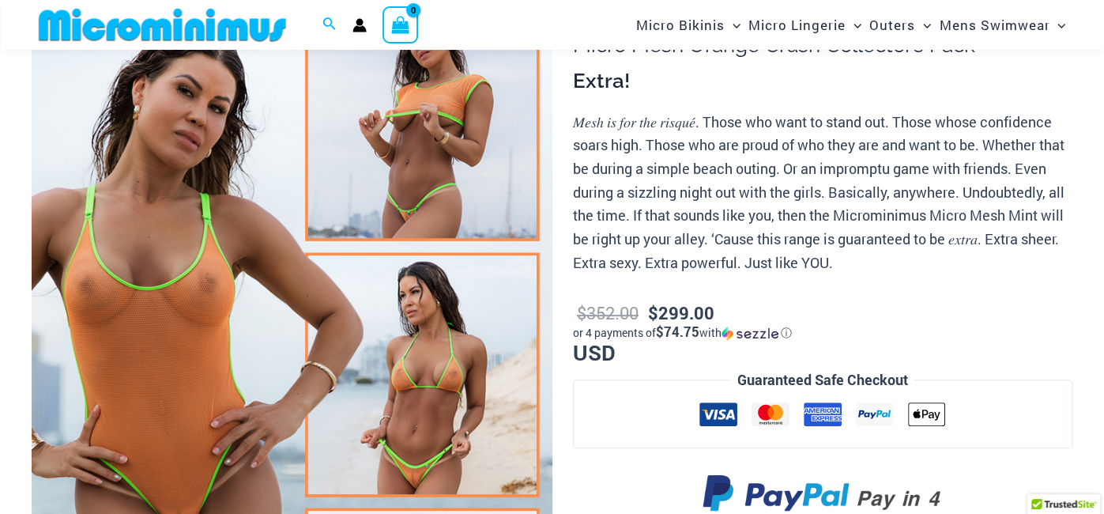
scroll to position [160, 0]
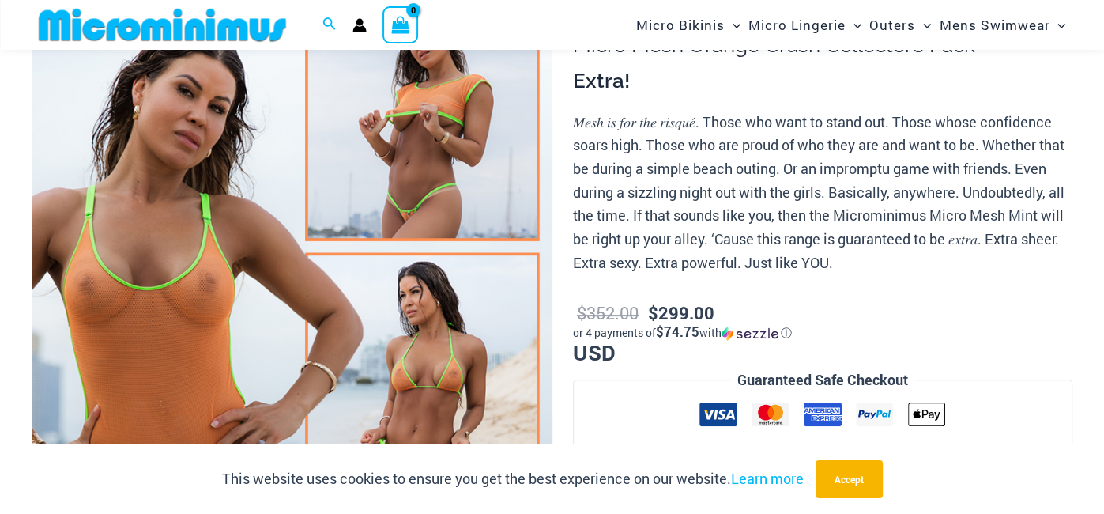
click at [432, 125] on img at bounding box center [292, 374] width 521 height 781
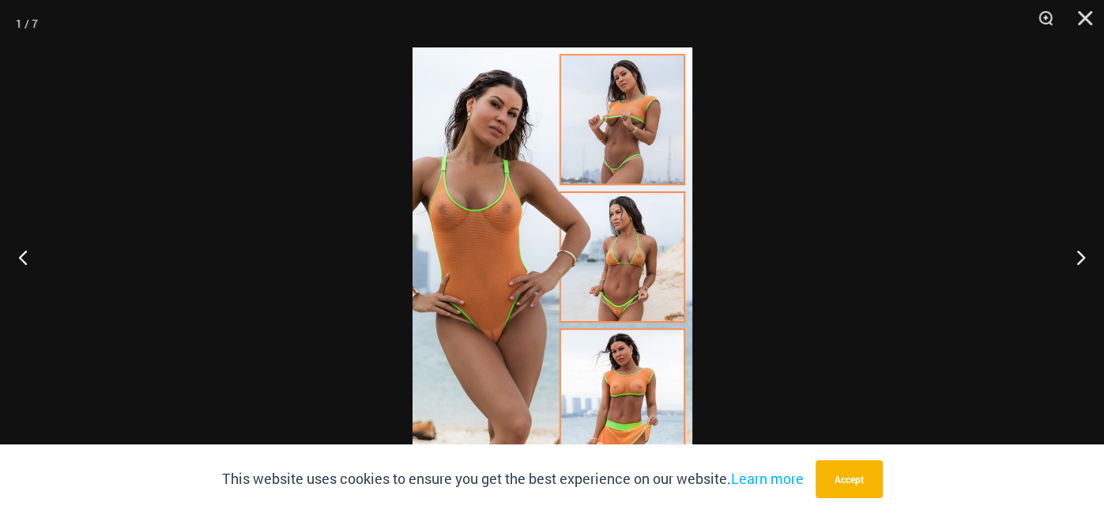
click at [604, 122] on img at bounding box center [552, 256] width 280 height 419
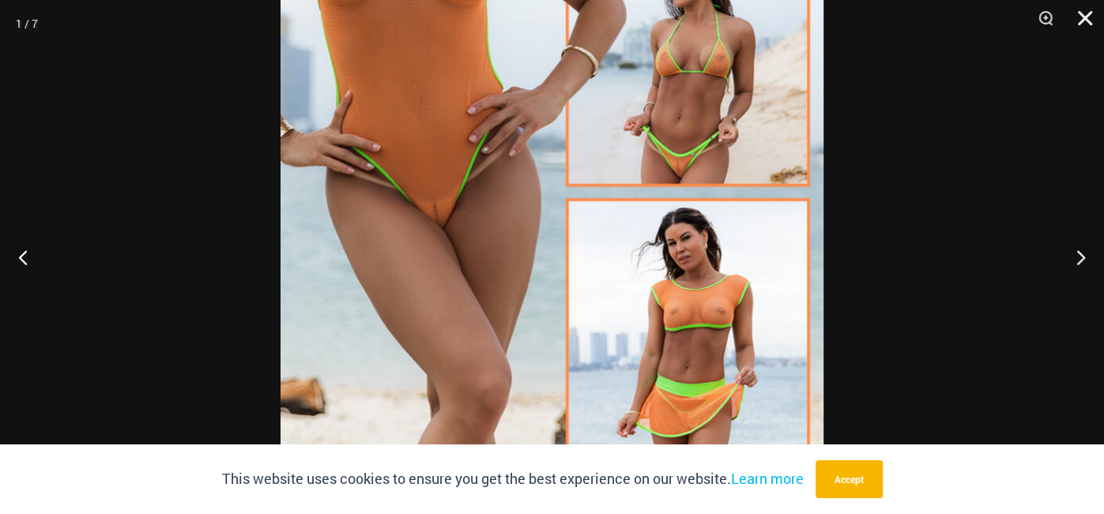
click at [1086, 17] on button "Close" at bounding box center [1080, 23] width 40 height 47
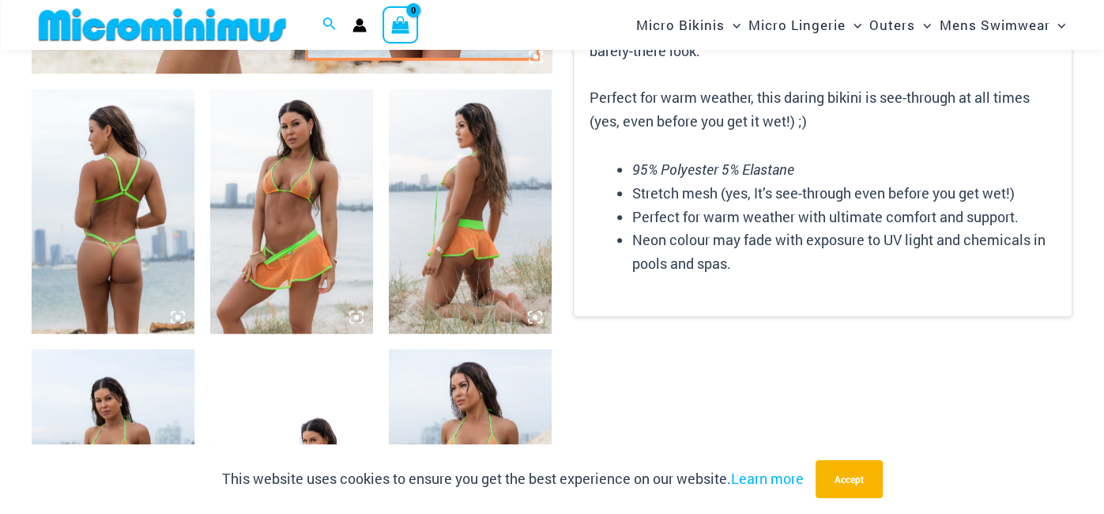
scroll to position [877, 0]
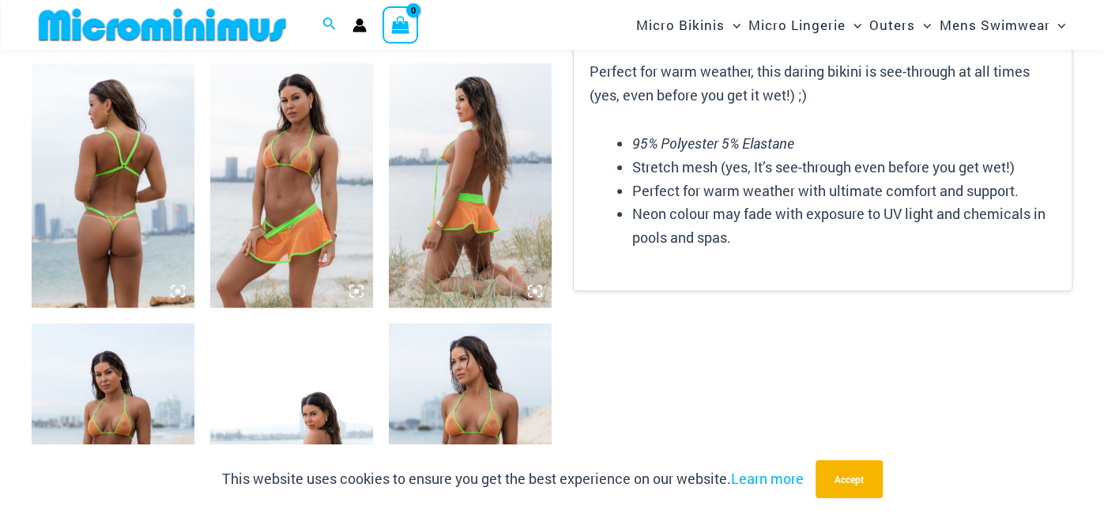
click at [451, 197] on img at bounding box center [470, 185] width 163 height 244
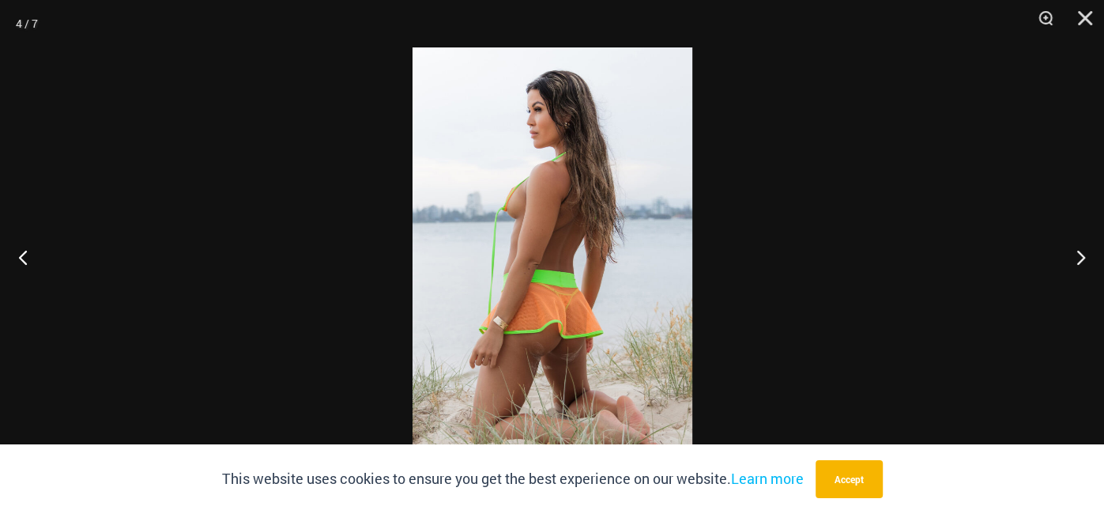
click at [587, 167] on img at bounding box center [552, 256] width 280 height 419
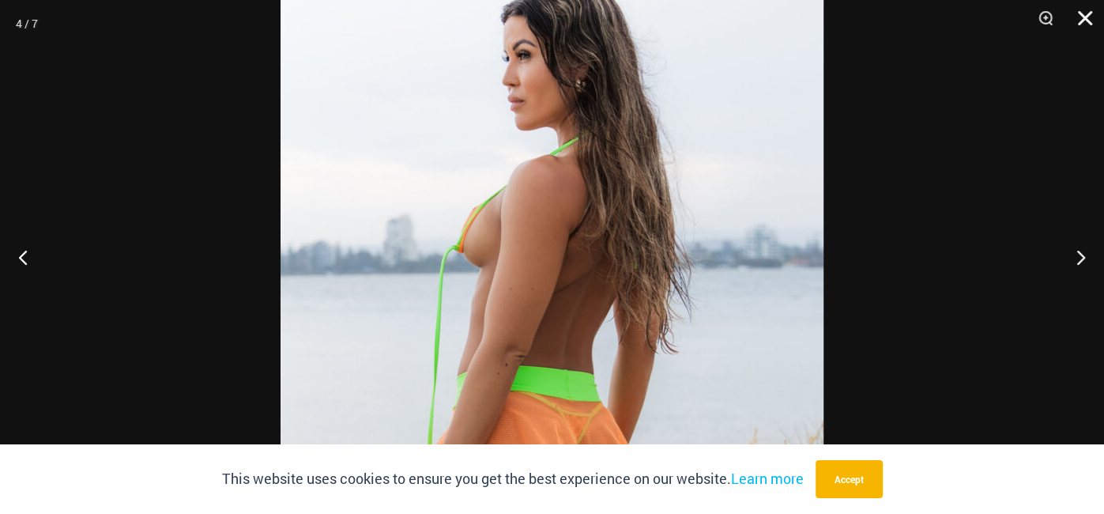
click at [1086, 18] on button "Close" at bounding box center [1080, 23] width 40 height 47
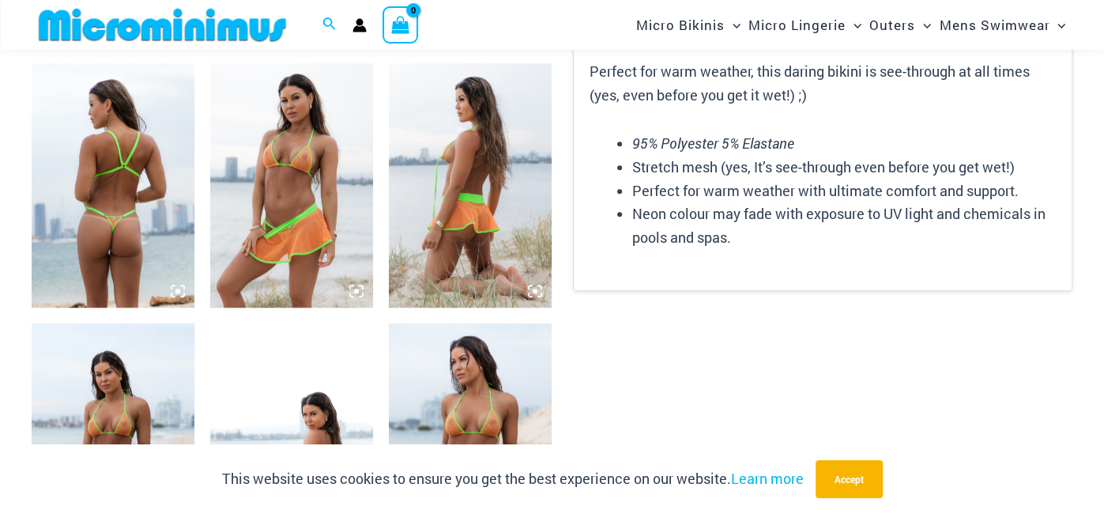
click at [535, 290] on icon at bounding box center [535, 290] width 5 height 5
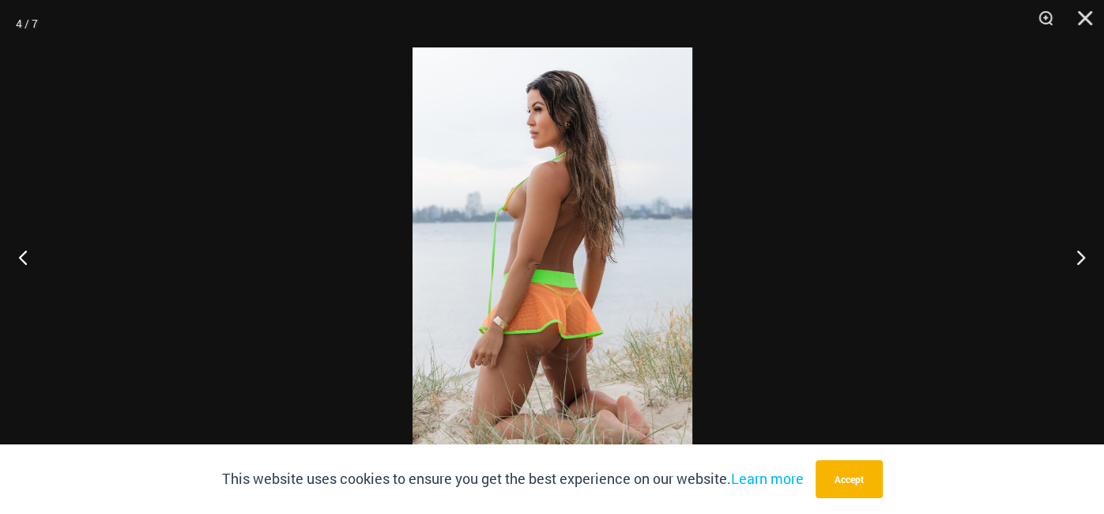
click at [544, 281] on img at bounding box center [552, 256] width 280 height 419
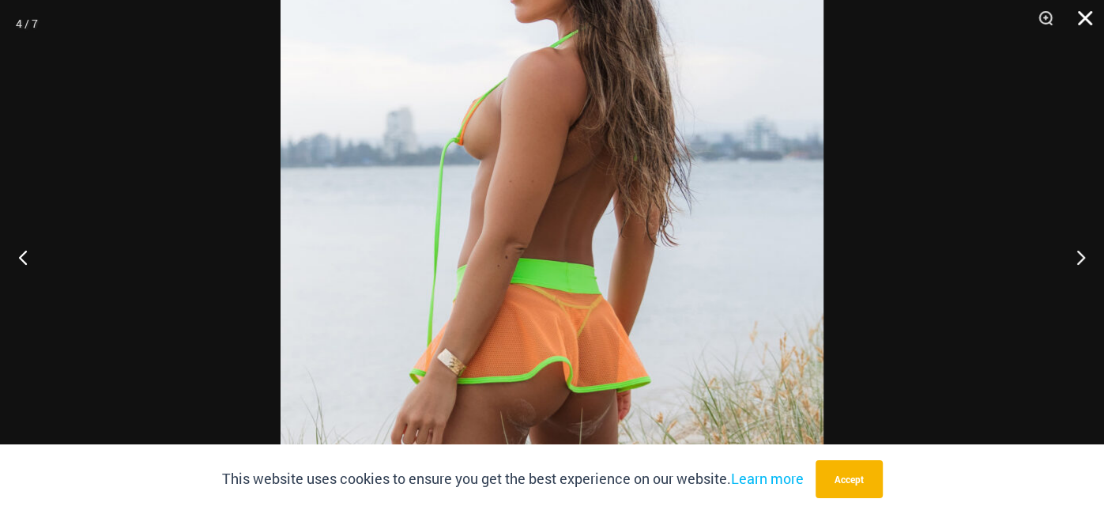
click at [1084, 21] on button "Close" at bounding box center [1080, 23] width 40 height 47
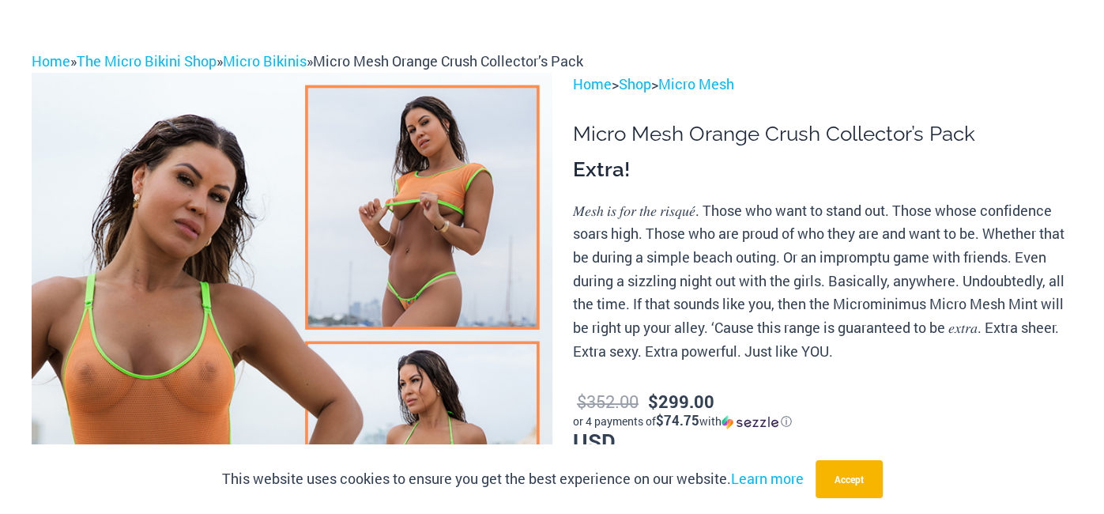
scroll to position [0, 0]
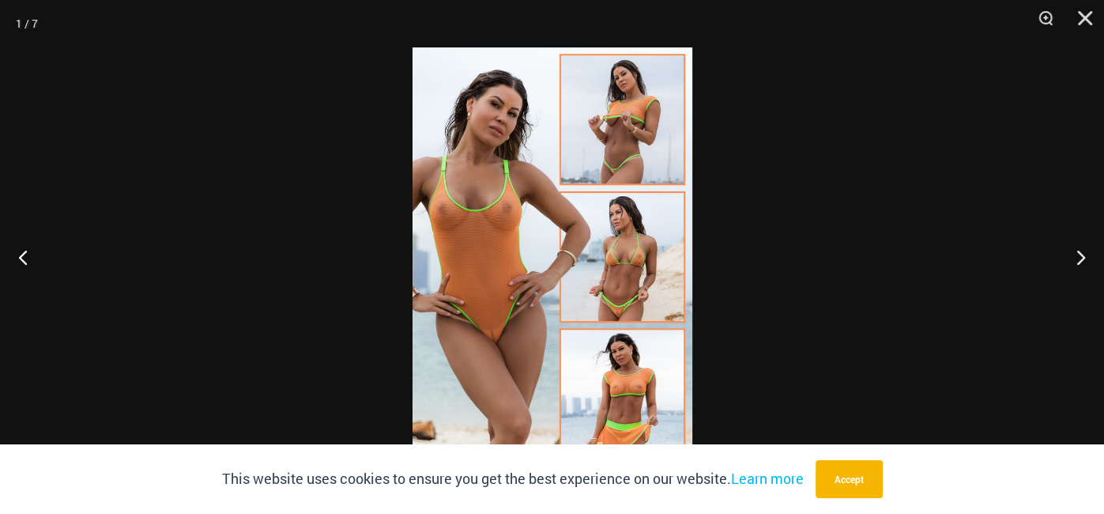
click at [691, 149] on img at bounding box center [552, 256] width 280 height 419
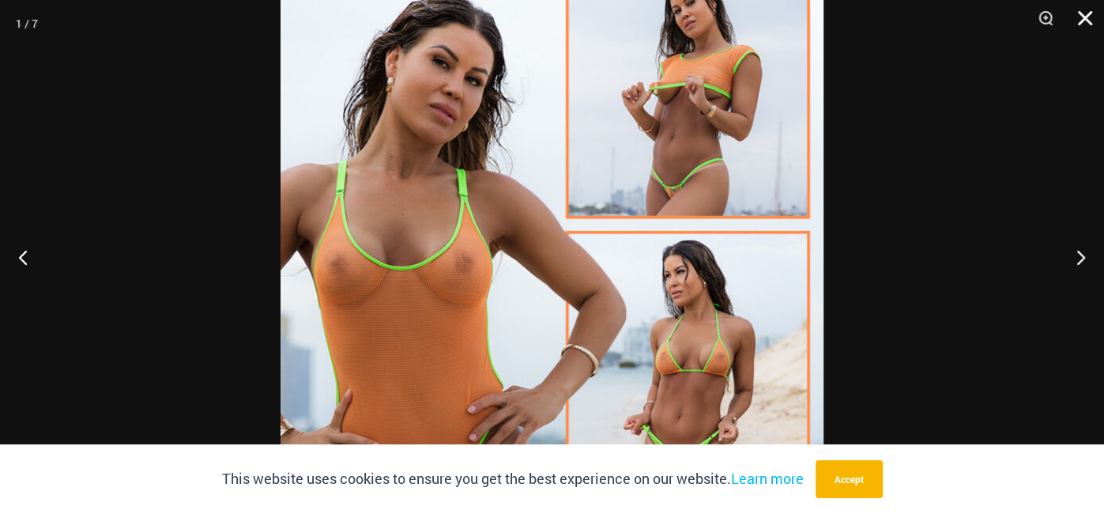
click at [1076, 16] on button "Close" at bounding box center [1080, 23] width 40 height 47
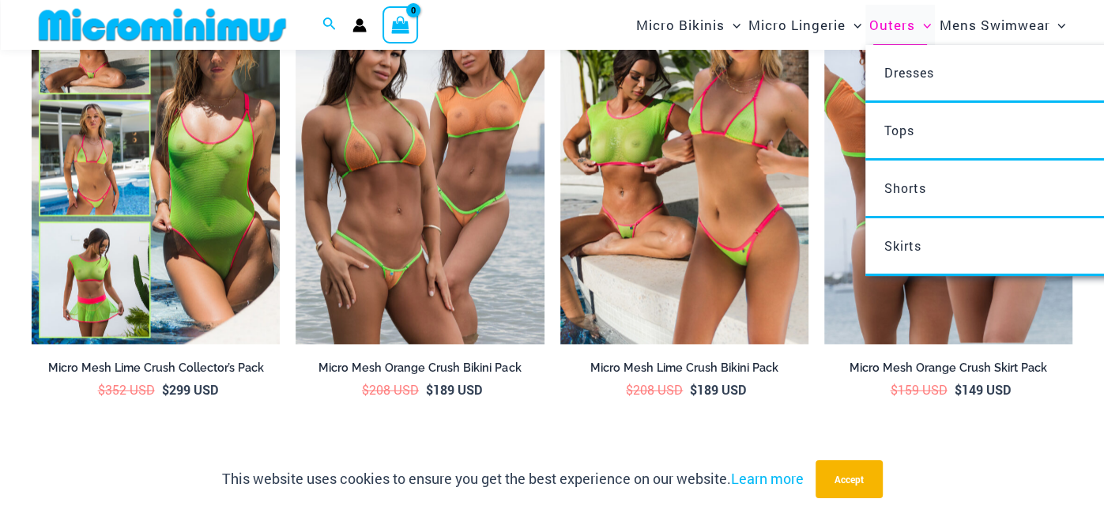
scroll to position [1542, 0]
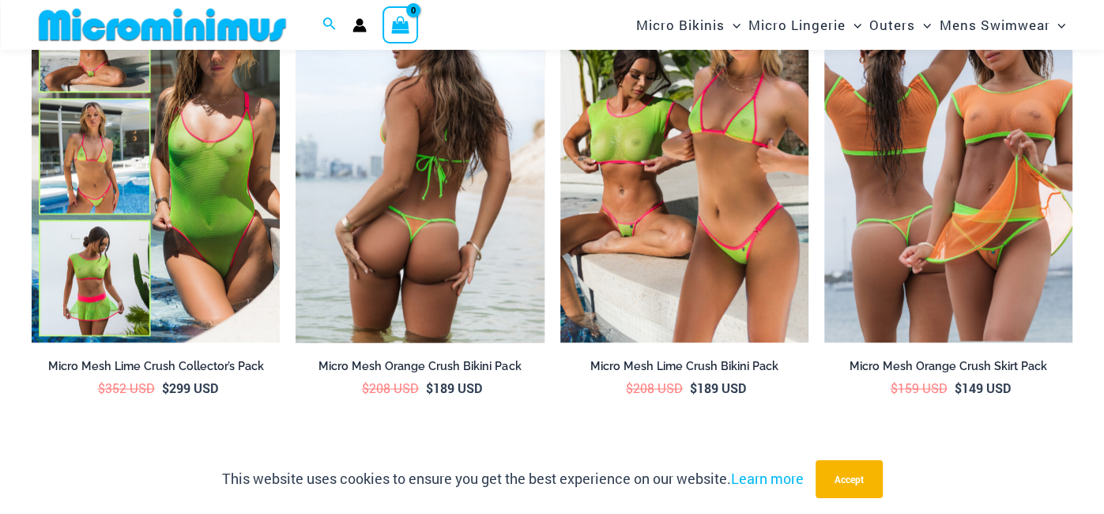
click at [371, 165] on img at bounding box center [420, 156] width 248 height 372
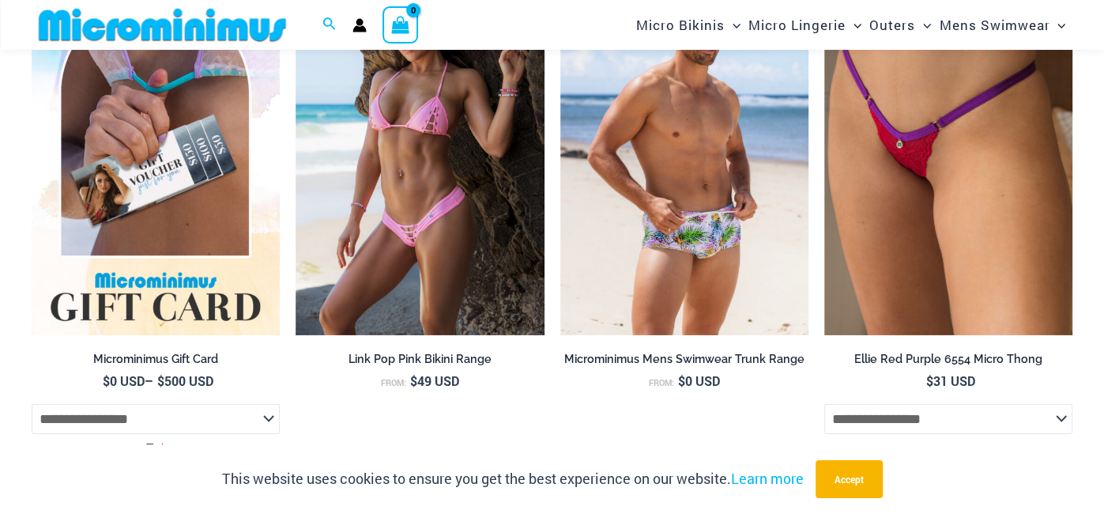
scroll to position [3609, 0]
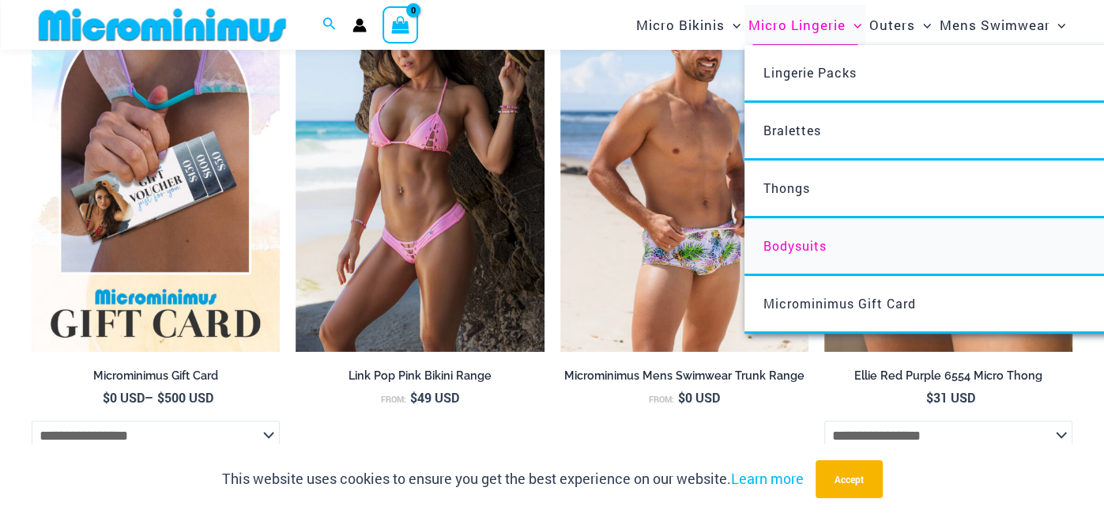
click at [792, 245] on span "Bodysuits" at bounding box center [794, 245] width 63 height 17
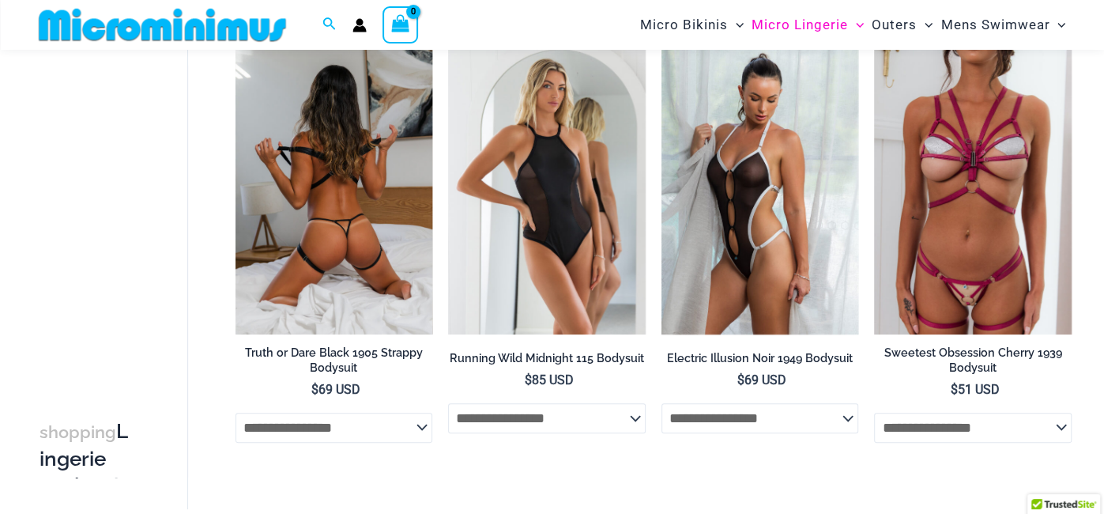
scroll to position [137, 0]
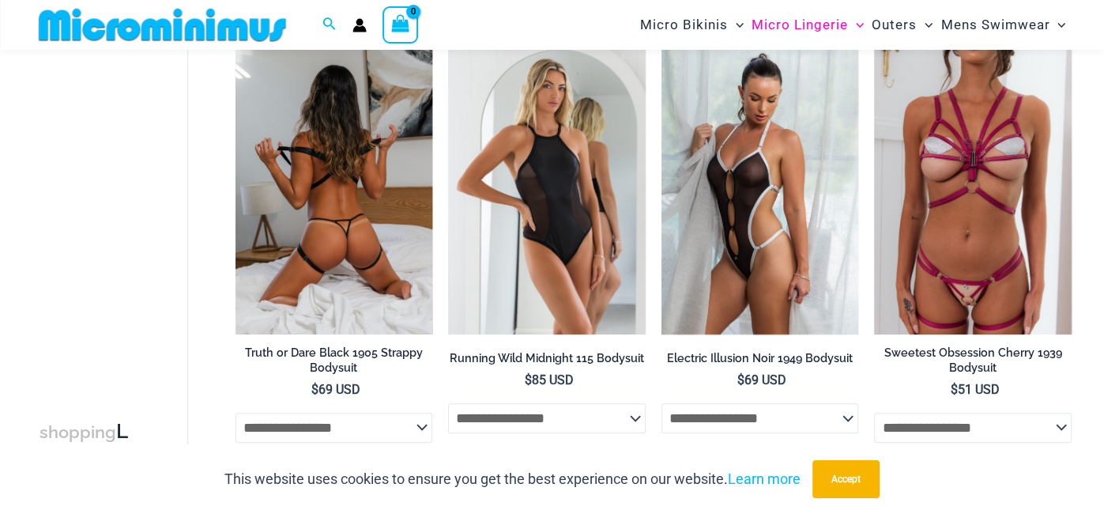
click at [296, 234] on img at bounding box center [334, 186] width 198 height 296
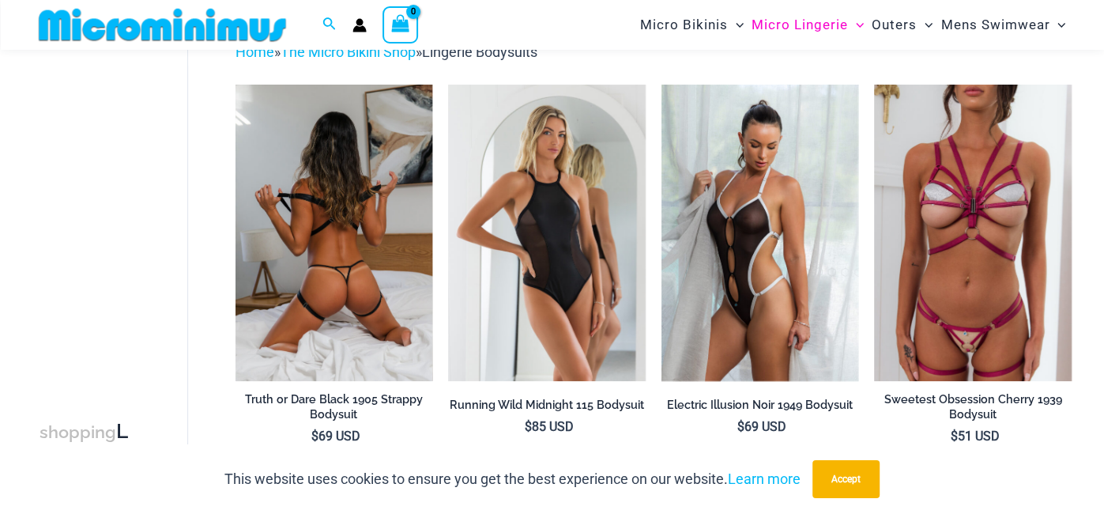
scroll to position [93, 0]
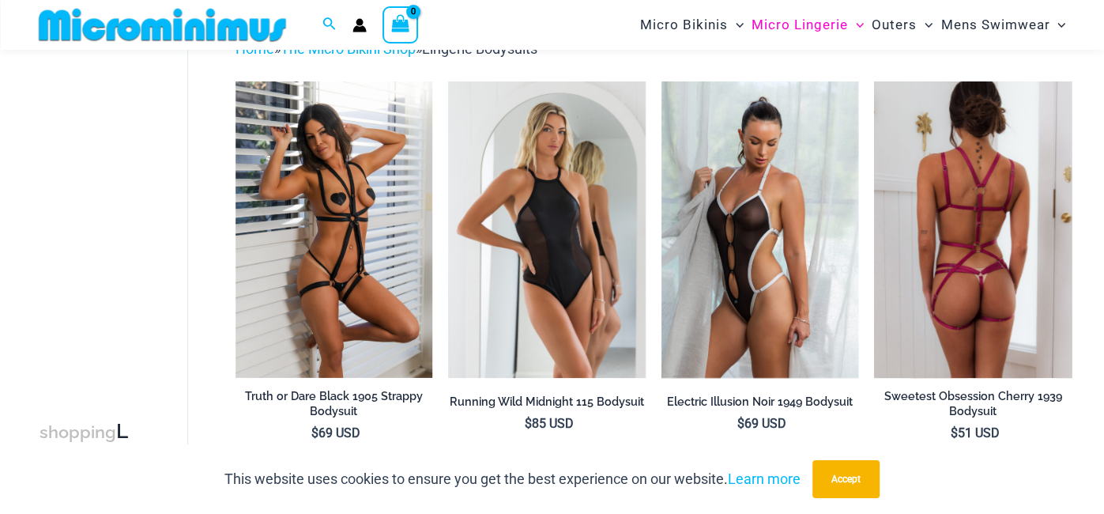
click at [962, 258] on img at bounding box center [973, 229] width 198 height 296
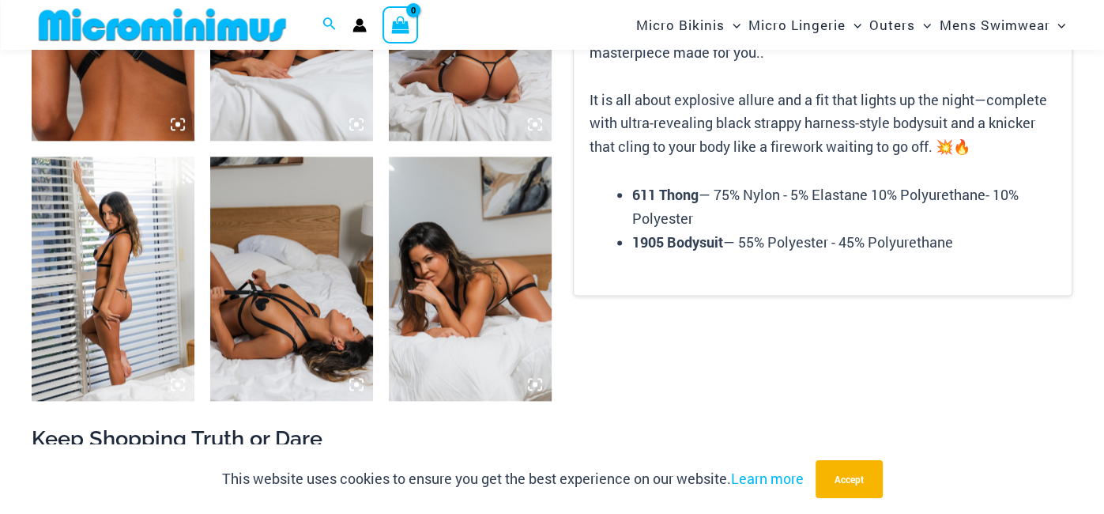
scroll to position [1305, 0]
click at [303, 257] on img at bounding box center [291, 278] width 163 height 244
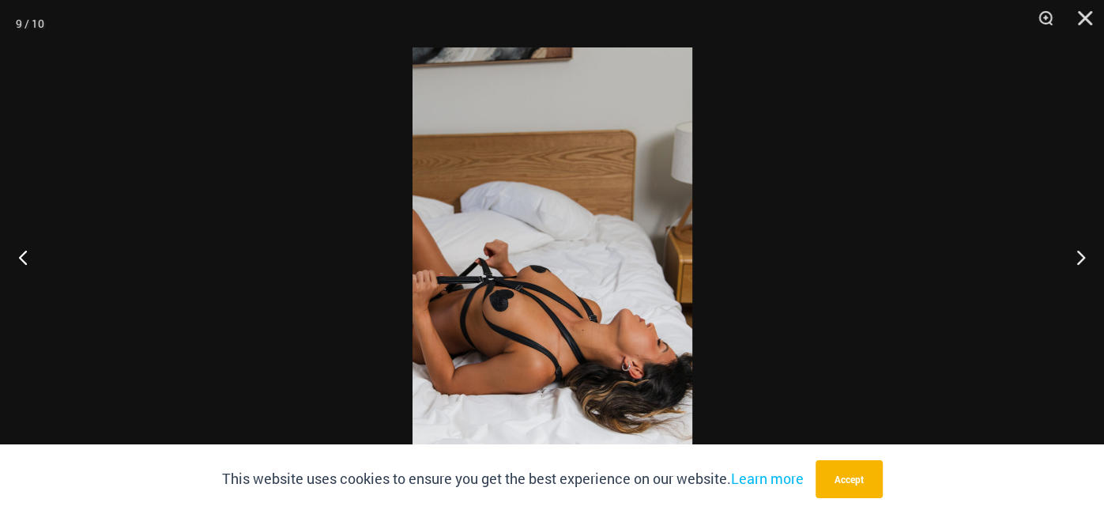
click at [409, 239] on div at bounding box center [552, 257] width 1104 height 514
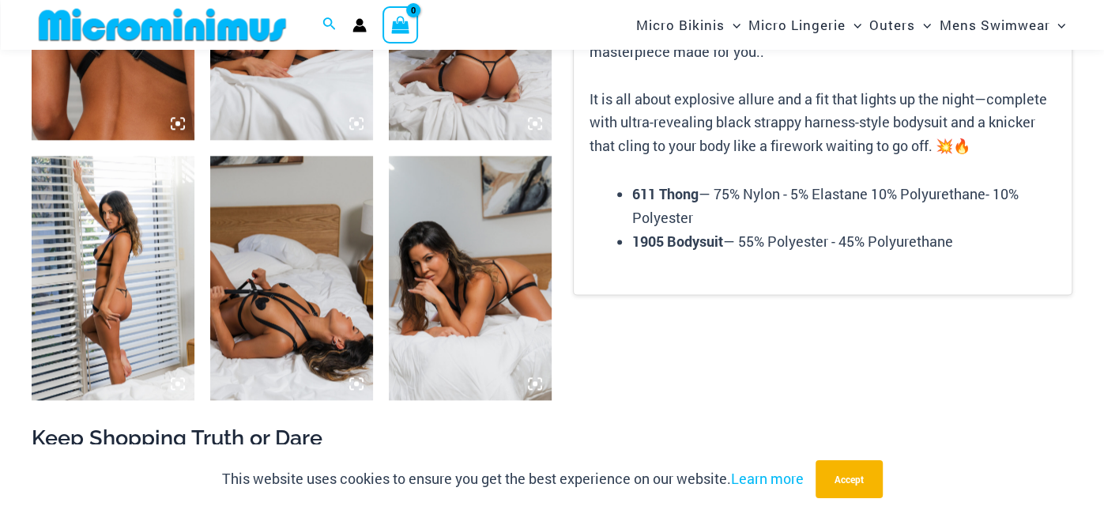
click at [282, 333] on img at bounding box center [291, 278] width 163 height 244
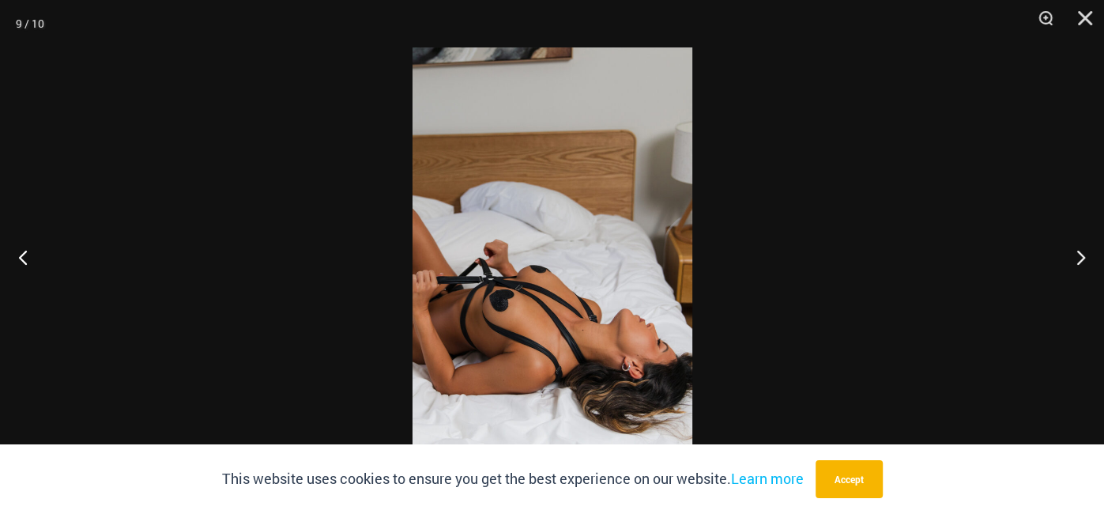
click at [611, 223] on img at bounding box center [552, 256] width 280 height 419
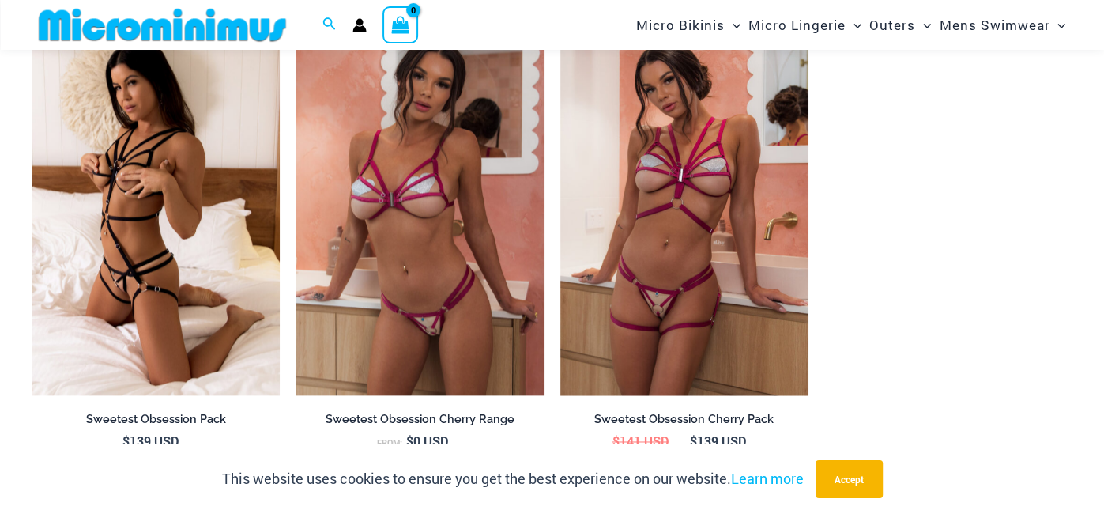
scroll to position [1482, 0]
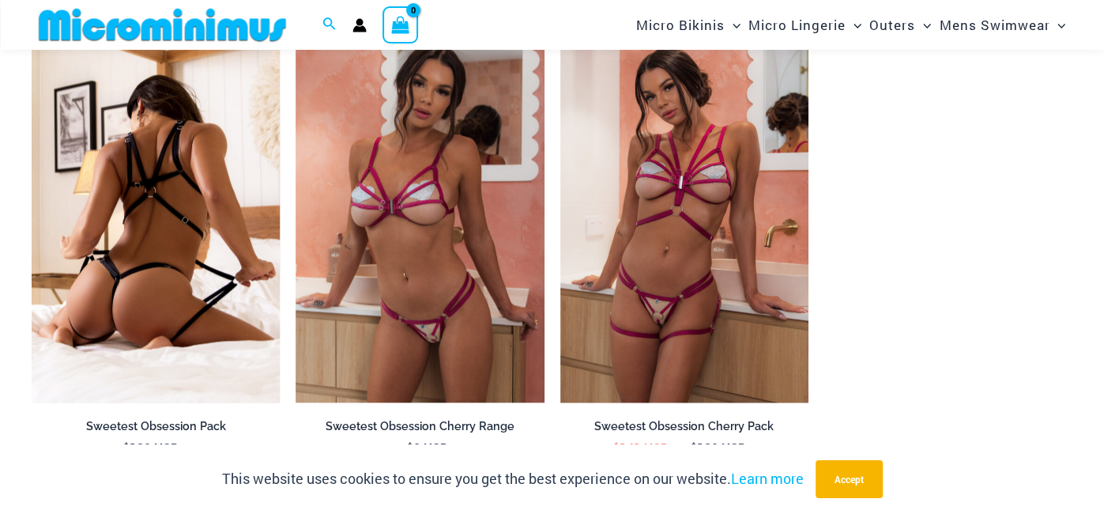
click at [136, 350] on img at bounding box center [156, 216] width 248 height 372
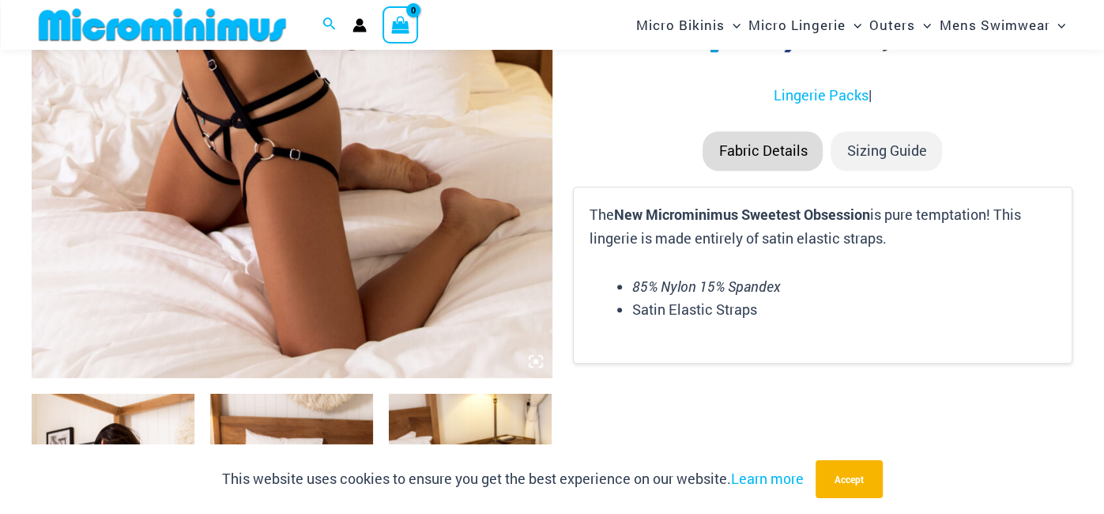
scroll to position [549, 0]
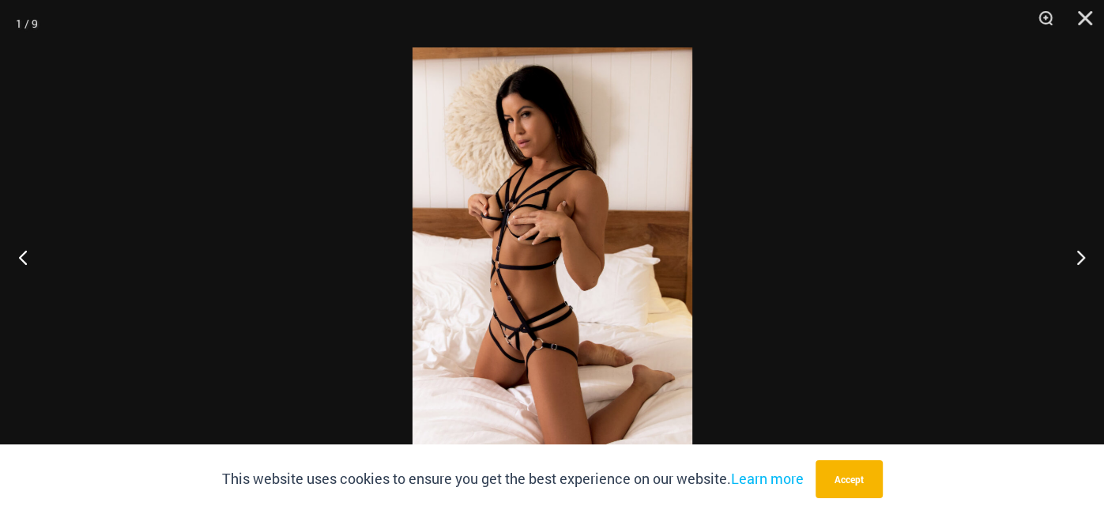
click at [484, 217] on img at bounding box center [552, 256] width 280 height 419
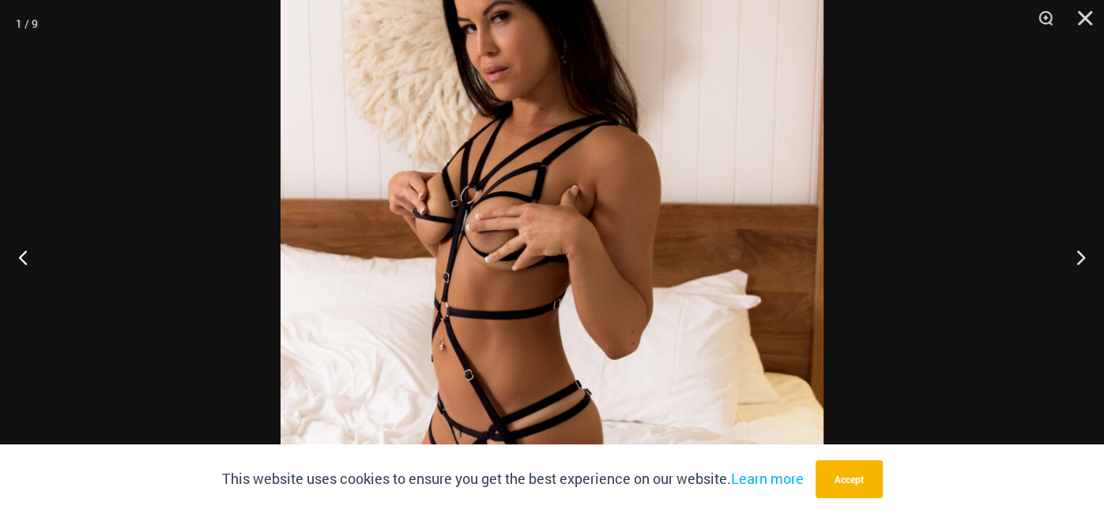
click at [488, 220] on img at bounding box center [552, 294] width 543 height 814
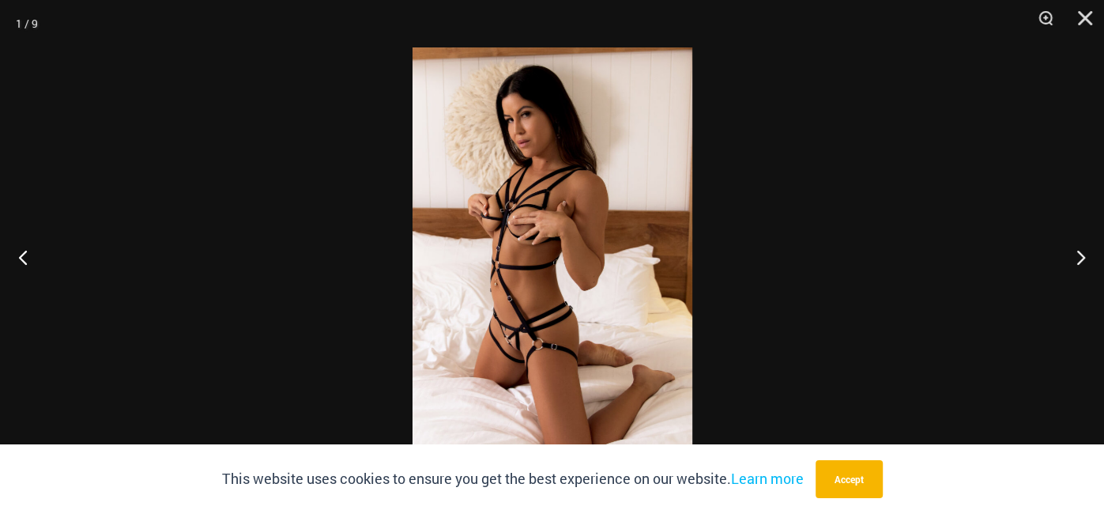
click at [570, 206] on img at bounding box center [552, 256] width 280 height 419
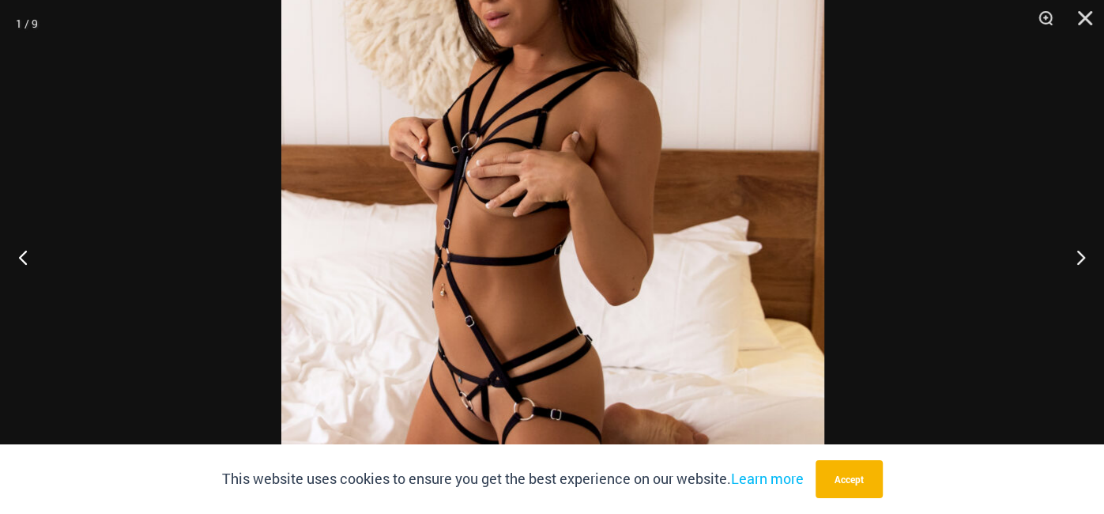
click at [920, 165] on div at bounding box center [552, 257] width 1104 height 514
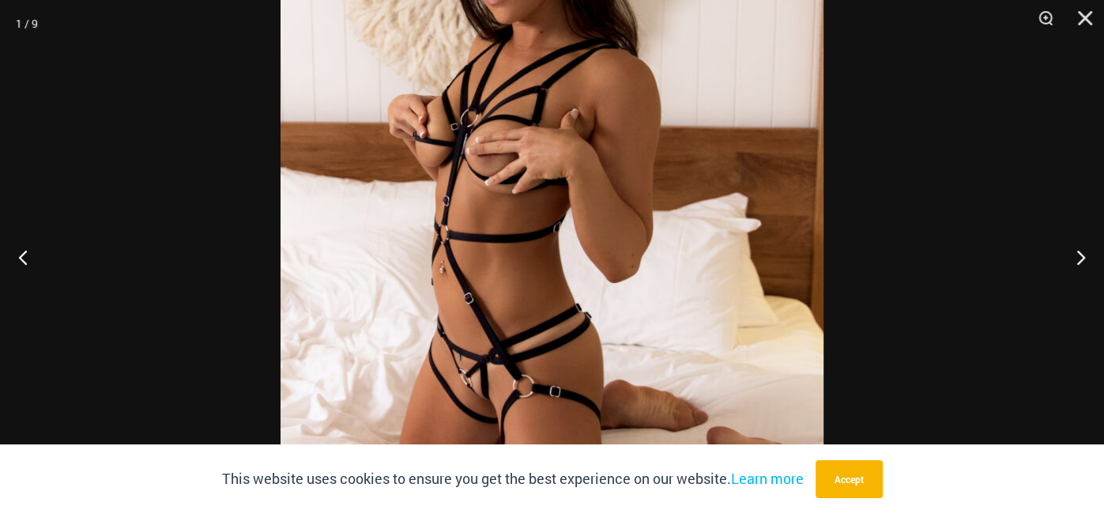
click at [921, 186] on div at bounding box center [552, 257] width 1104 height 514
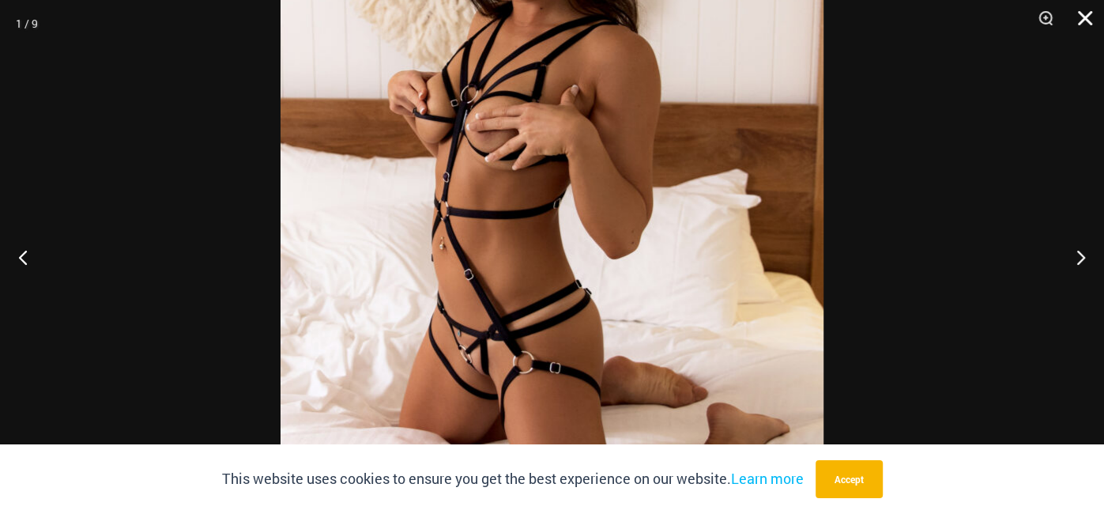
click at [1090, 10] on button "Close" at bounding box center [1080, 23] width 40 height 47
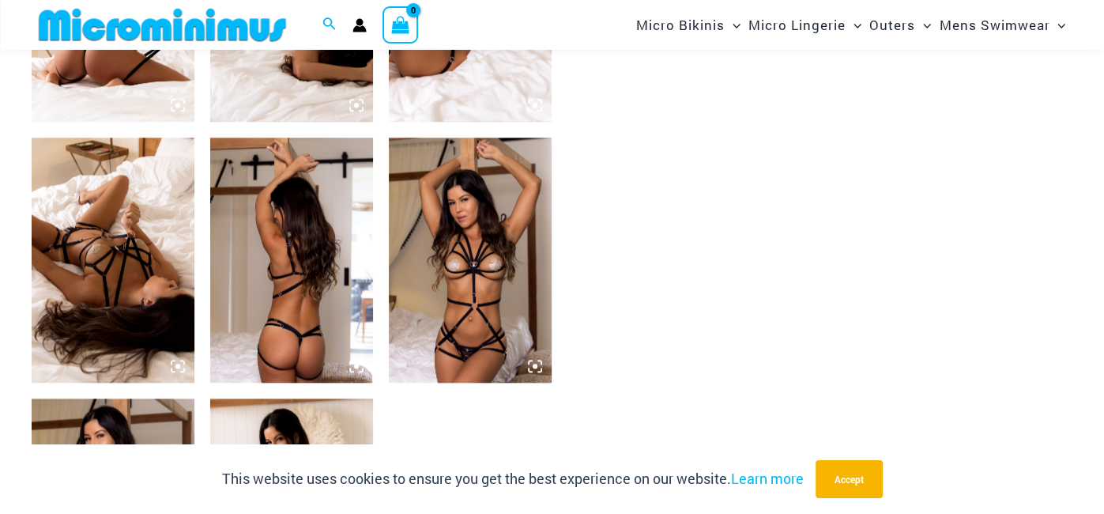
scroll to position [1065, 0]
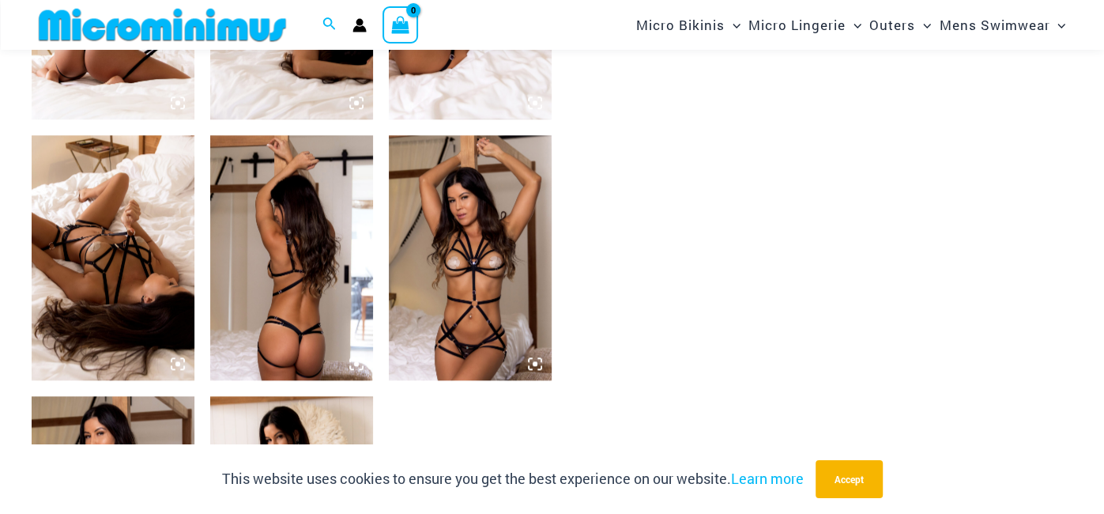
click at [111, 267] on img at bounding box center [113, 257] width 163 height 244
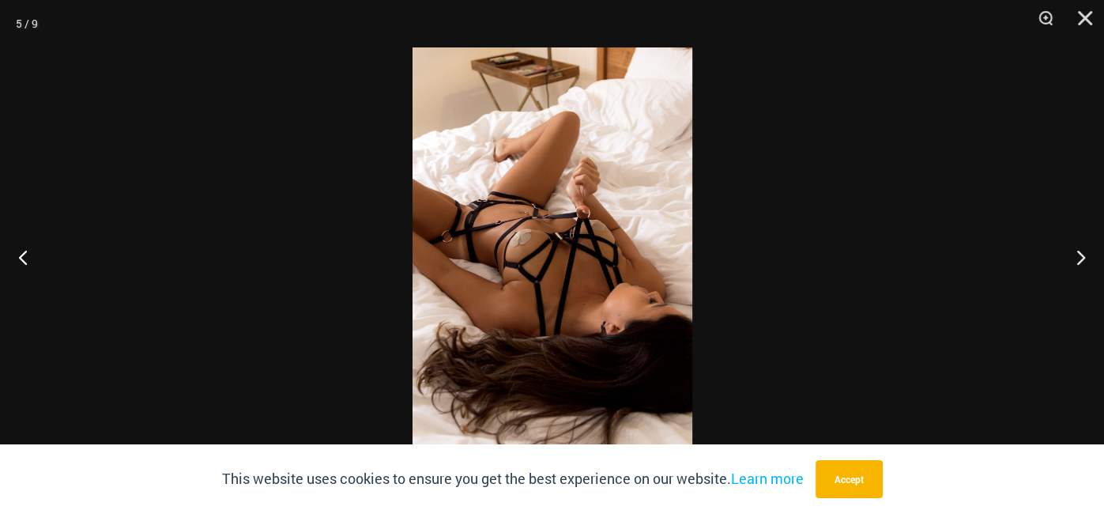
click at [508, 209] on img at bounding box center [552, 256] width 280 height 419
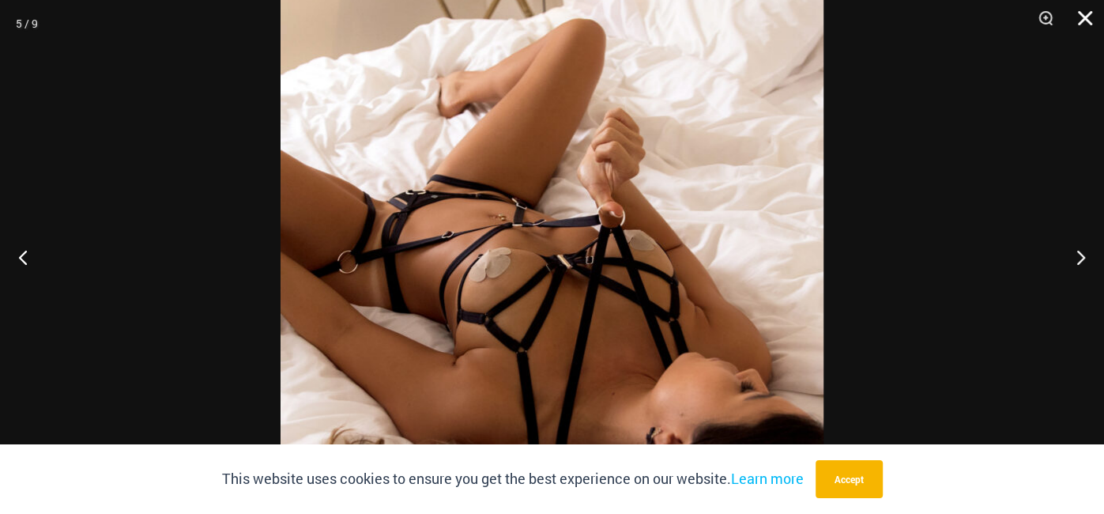
click at [1074, 31] on button "Close" at bounding box center [1080, 23] width 40 height 47
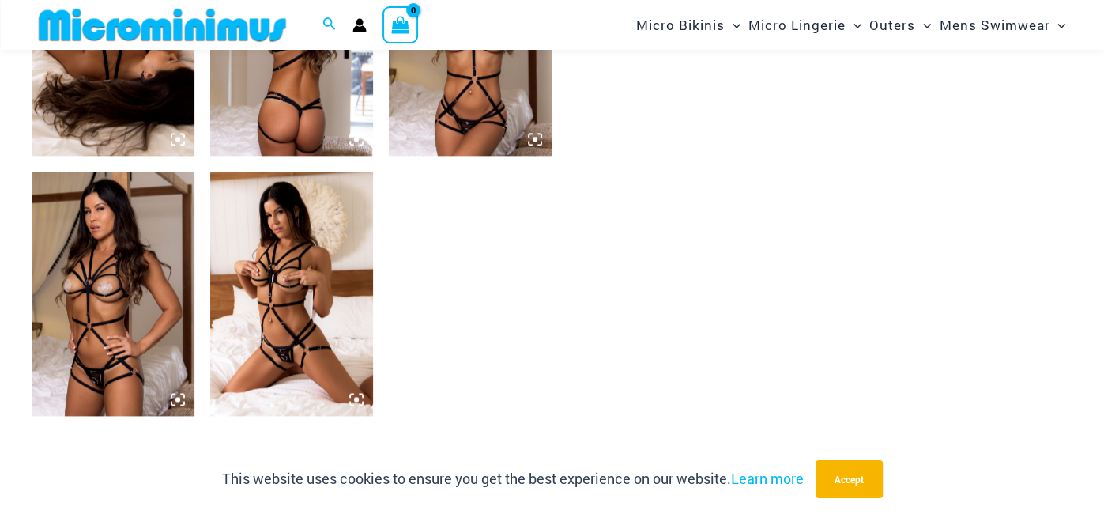
scroll to position [1293, 0]
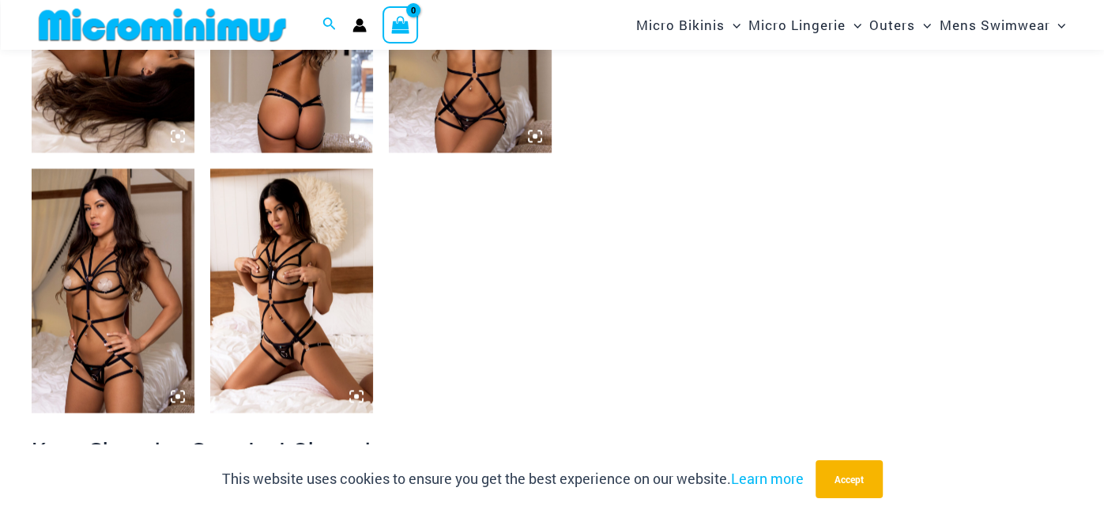
click at [281, 332] on img at bounding box center [291, 290] width 163 height 244
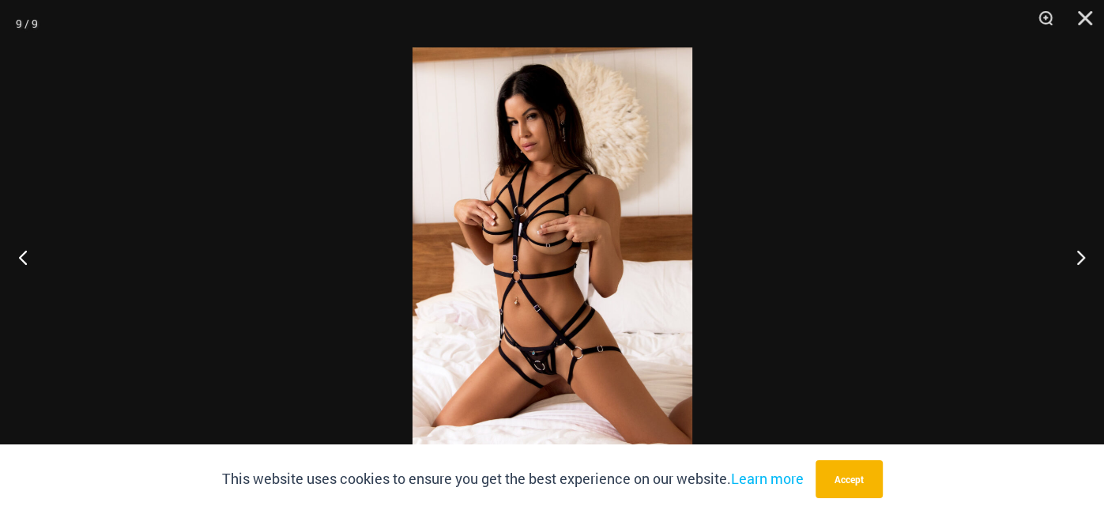
click at [575, 175] on img at bounding box center [552, 256] width 280 height 419
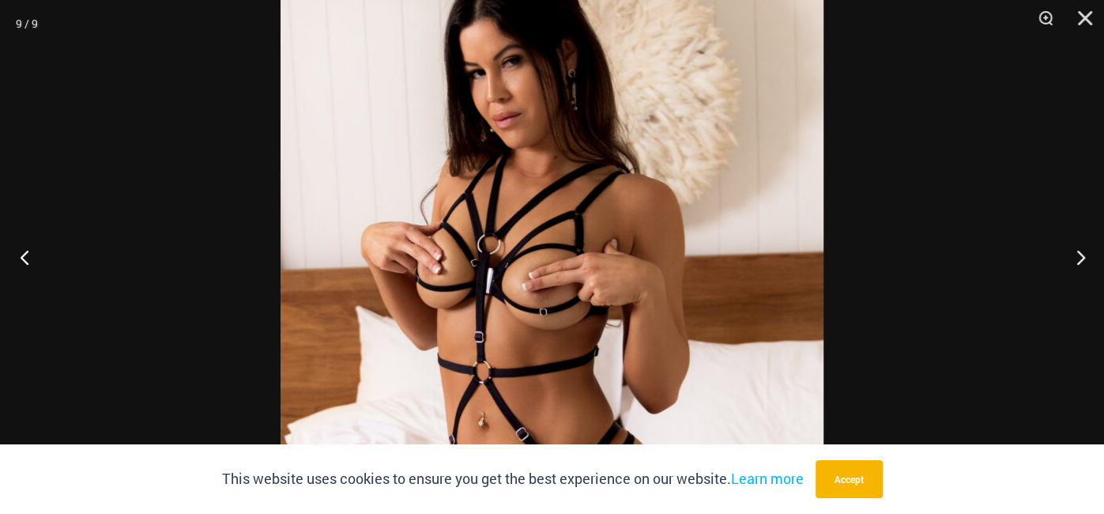
click at [24, 256] on button "Previous" at bounding box center [29, 256] width 59 height 79
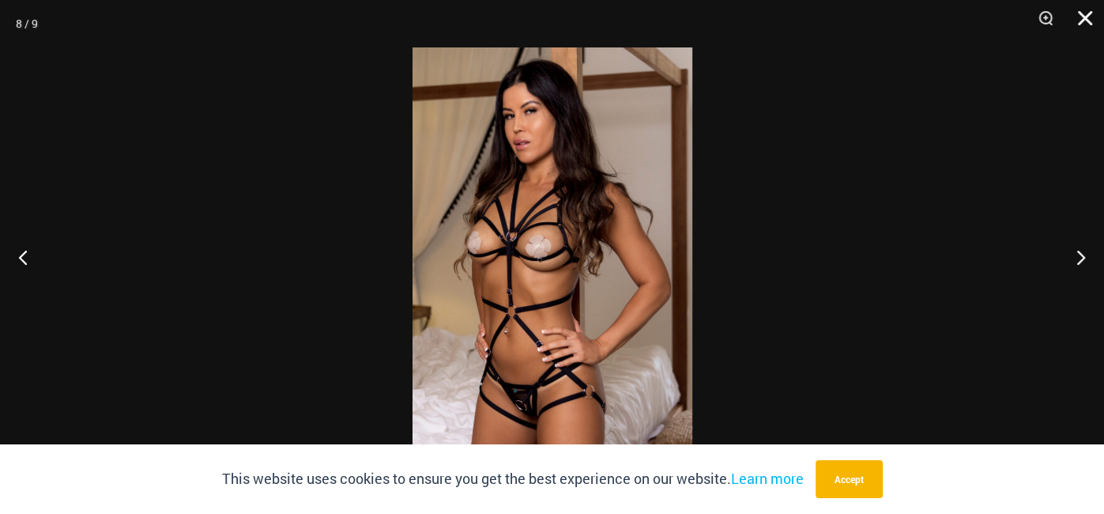
click at [1090, 20] on button "Close" at bounding box center [1080, 23] width 40 height 47
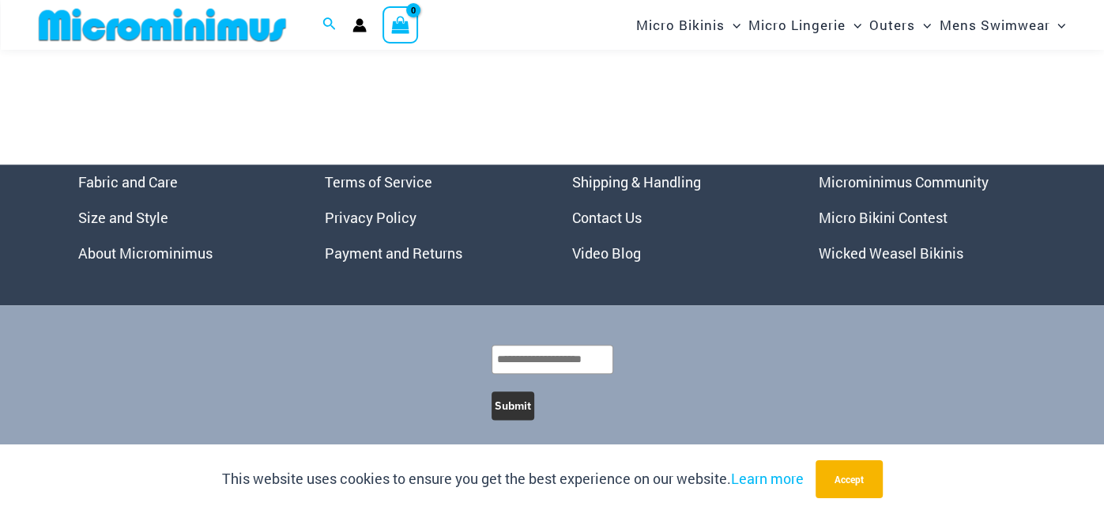
scroll to position [5176, 0]
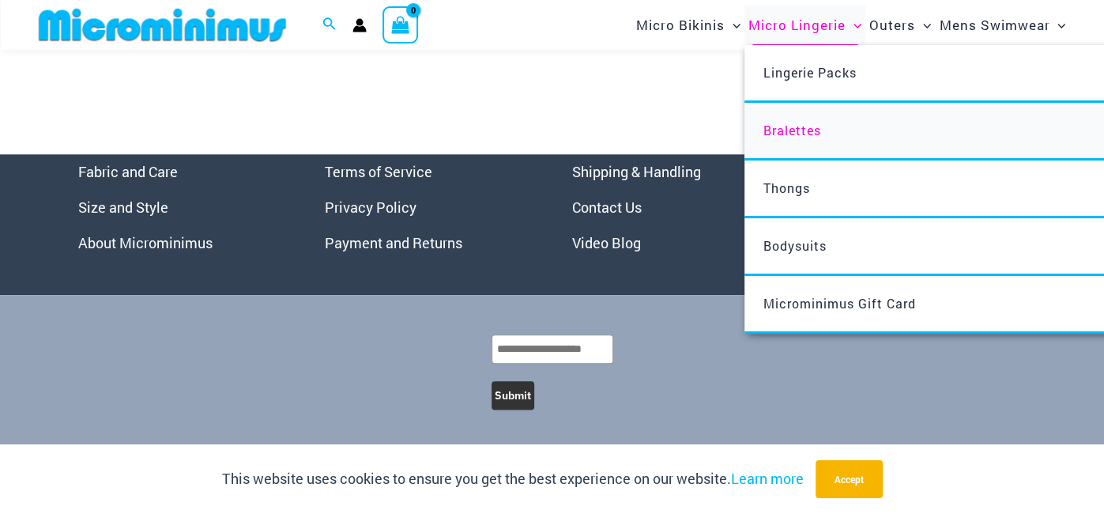
click at [790, 145] on link "Bralettes" at bounding box center [979, 132] width 470 height 58
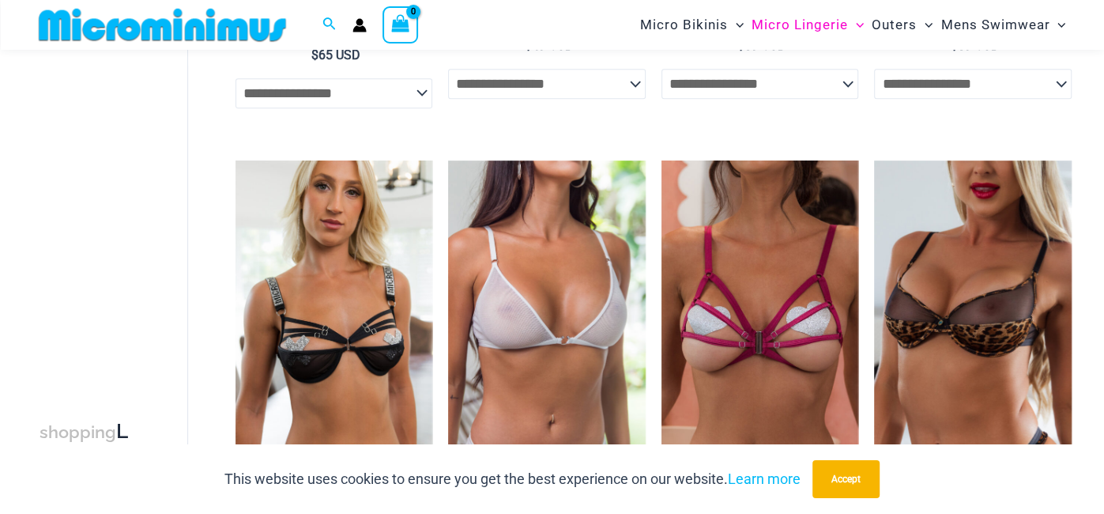
scroll to position [413, 0]
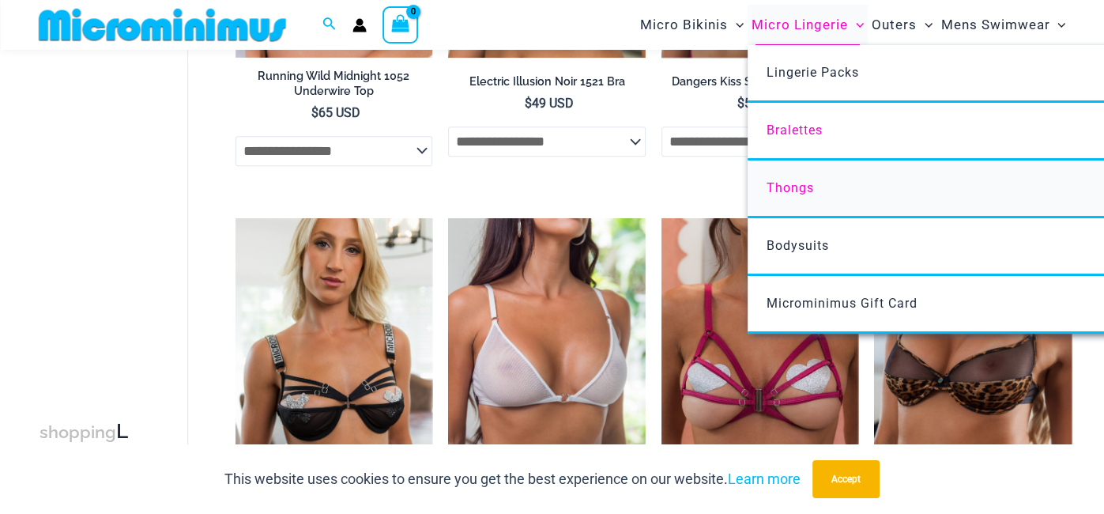
click at [785, 194] on span "Thongs" at bounding box center [789, 187] width 47 height 15
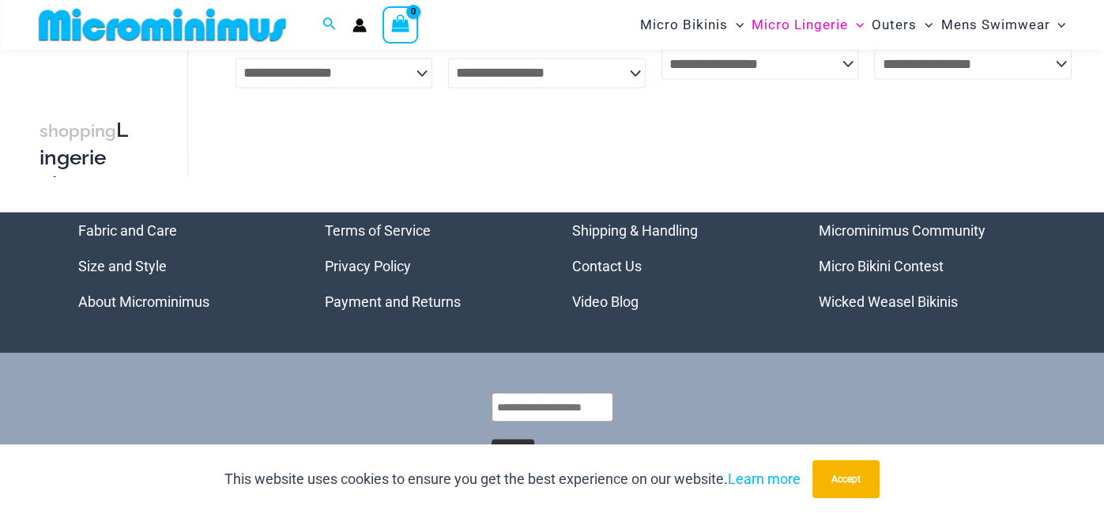
scroll to position [1919, 0]
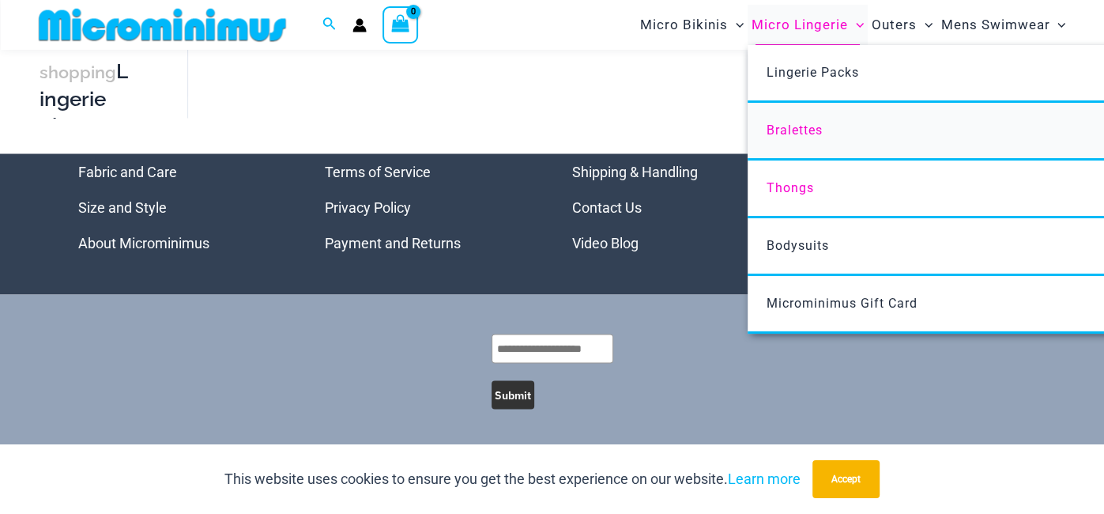
click at [791, 142] on link "Bralettes" at bounding box center [982, 132] width 470 height 58
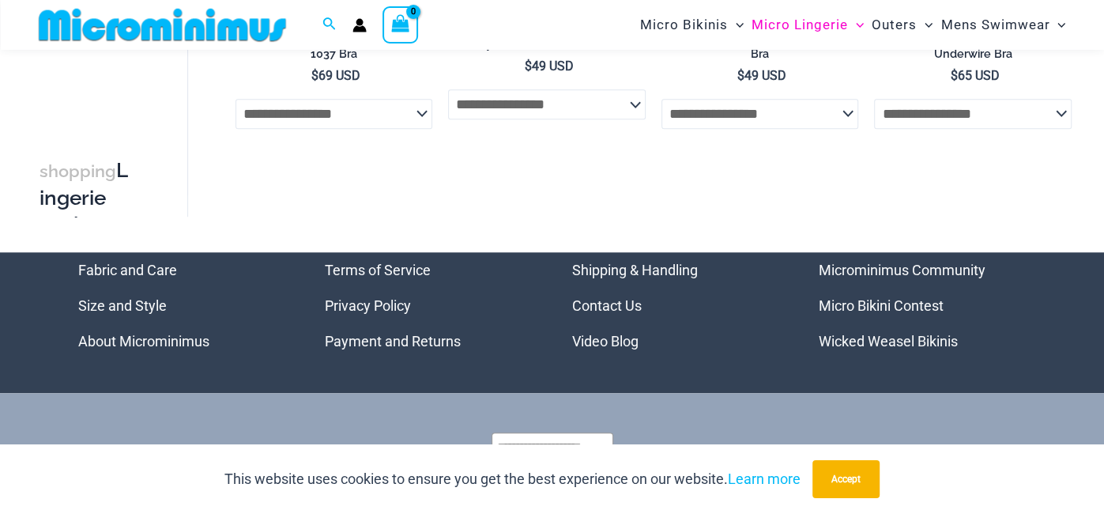
scroll to position [1005, 0]
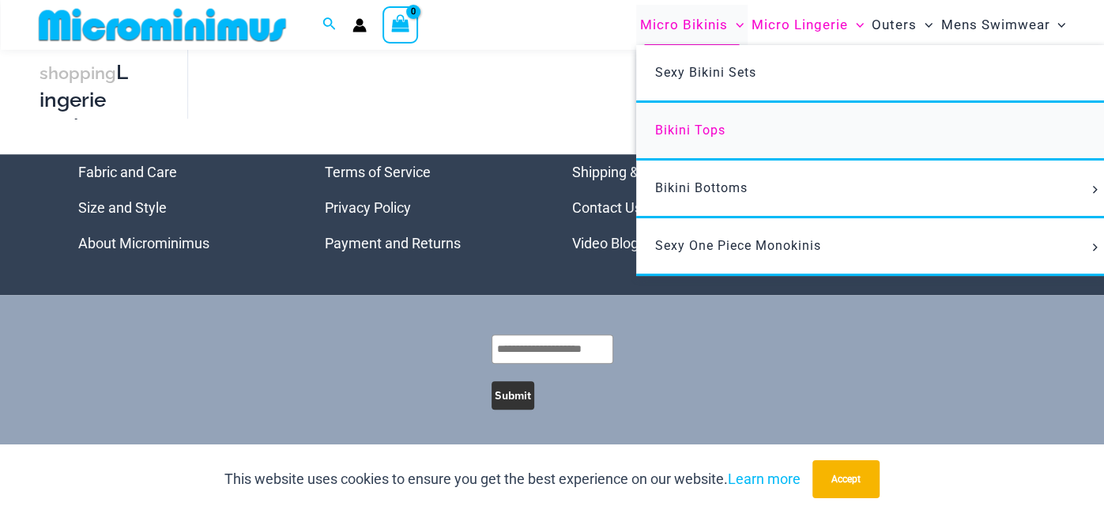
click at [695, 130] on span "Bikini Tops" at bounding box center [690, 129] width 70 height 15
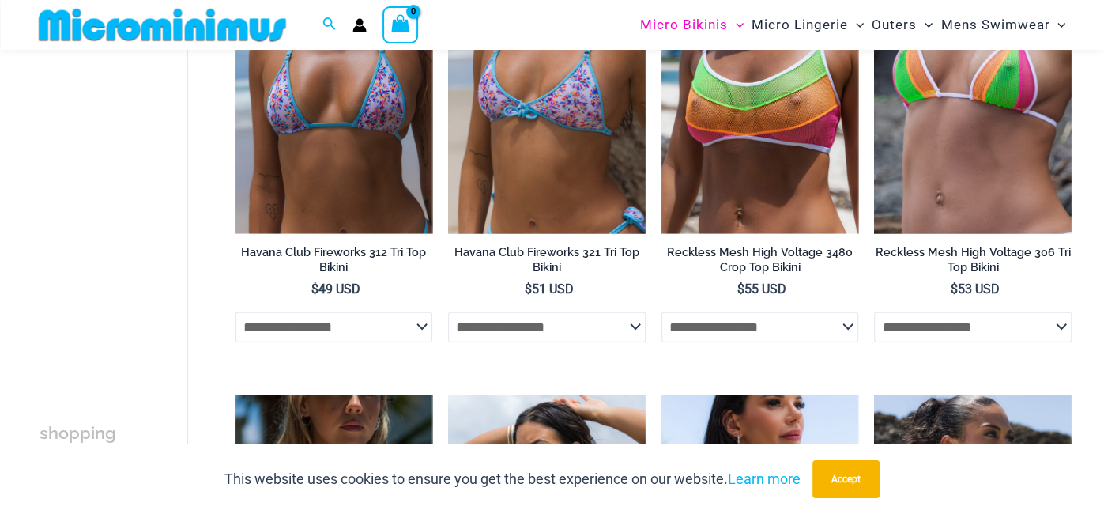
scroll to position [2496, 0]
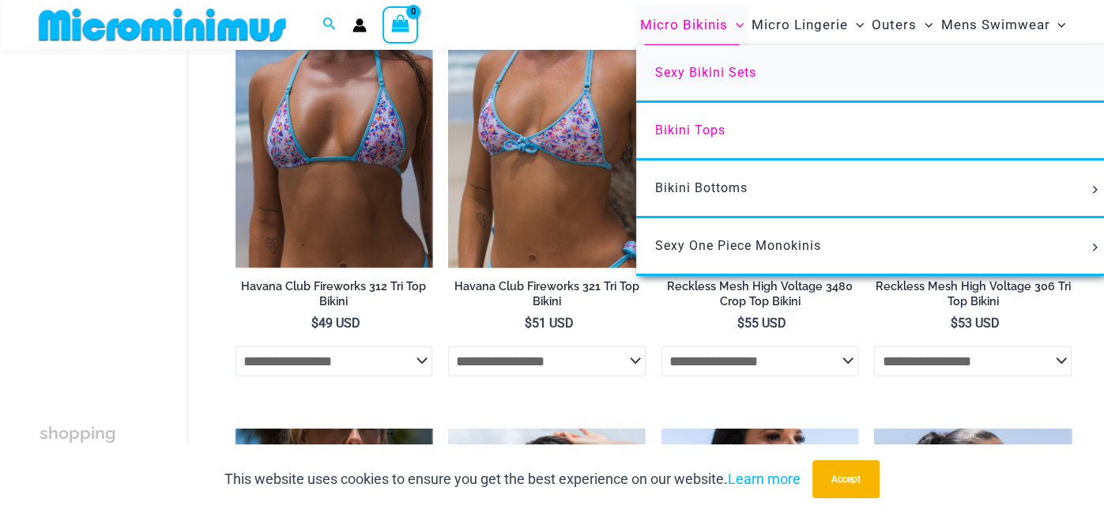
click at [691, 66] on span "Sexy Bikini Sets" at bounding box center [705, 72] width 101 height 15
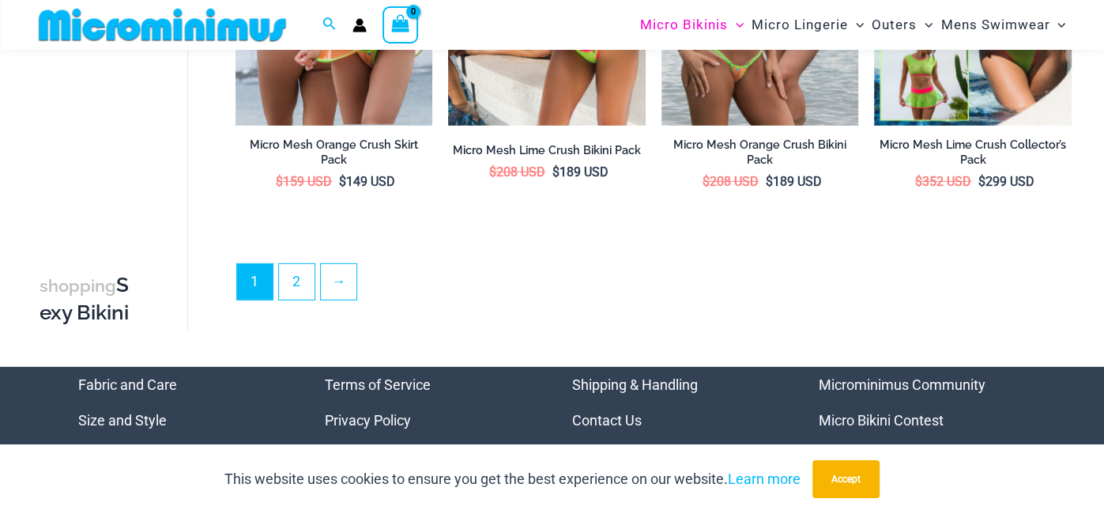
scroll to position [3252, 0]
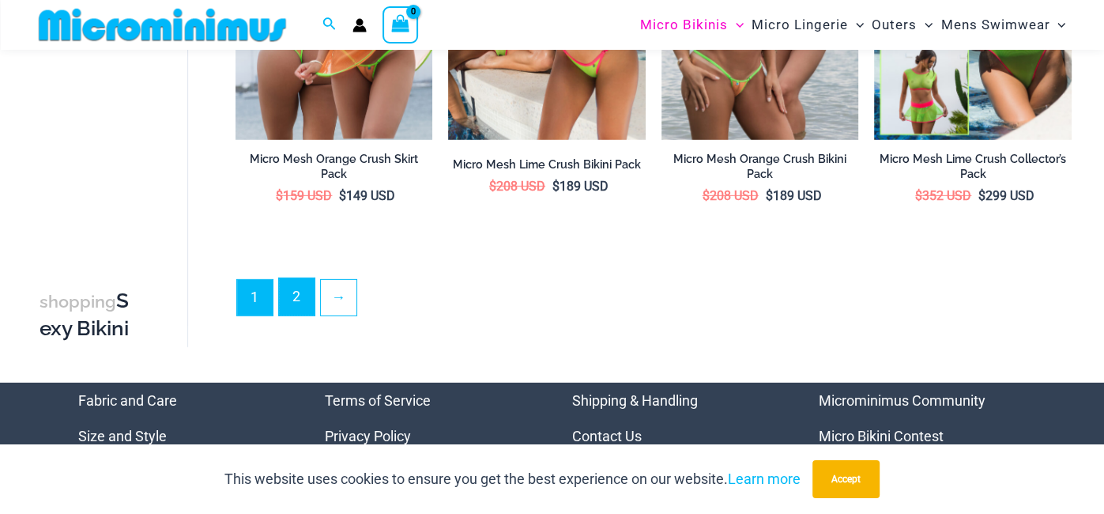
click at [287, 278] on link "2" at bounding box center [297, 296] width 36 height 37
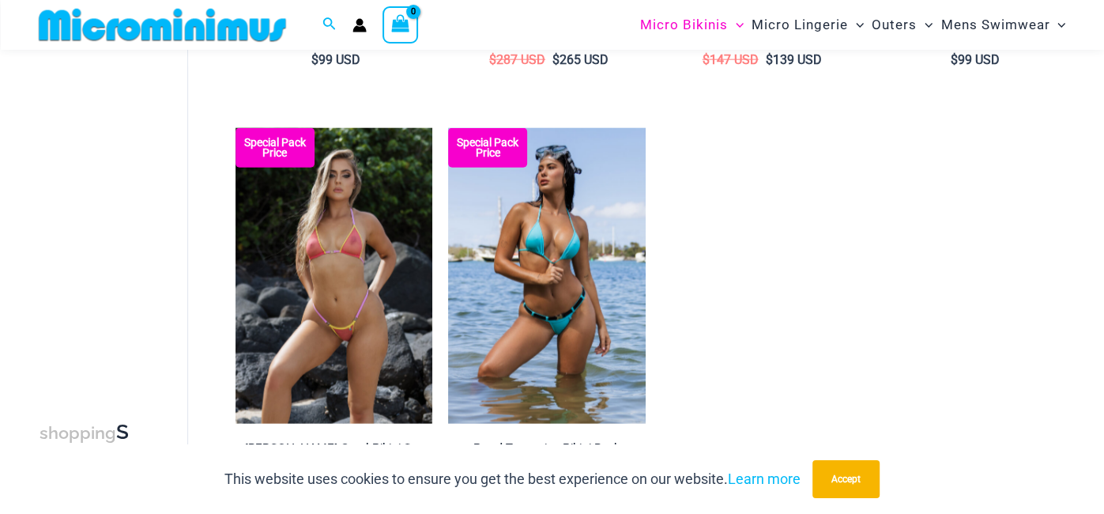
scroll to position [2574, 0]
